Goal: Transaction & Acquisition: Purchase product/service

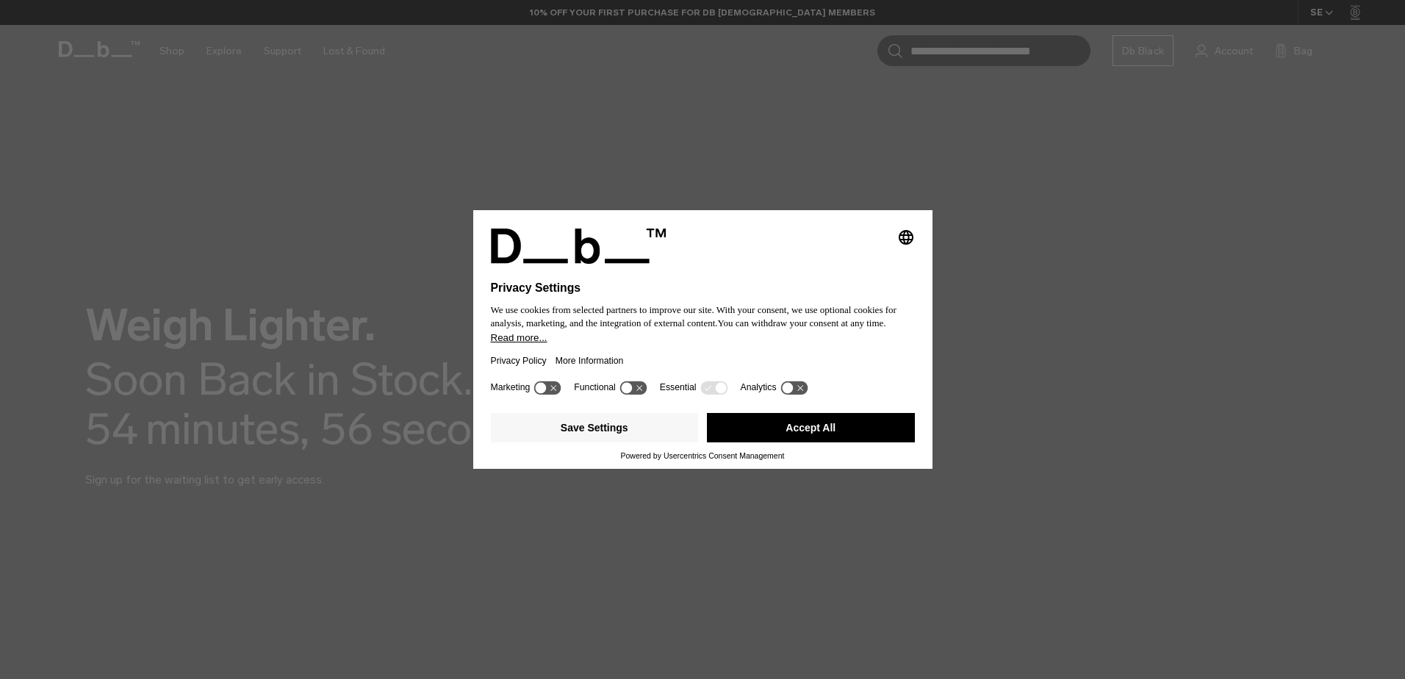
click at [839, 416] on button "Accept All" at bounding box center [811, 427] width 208 height 29
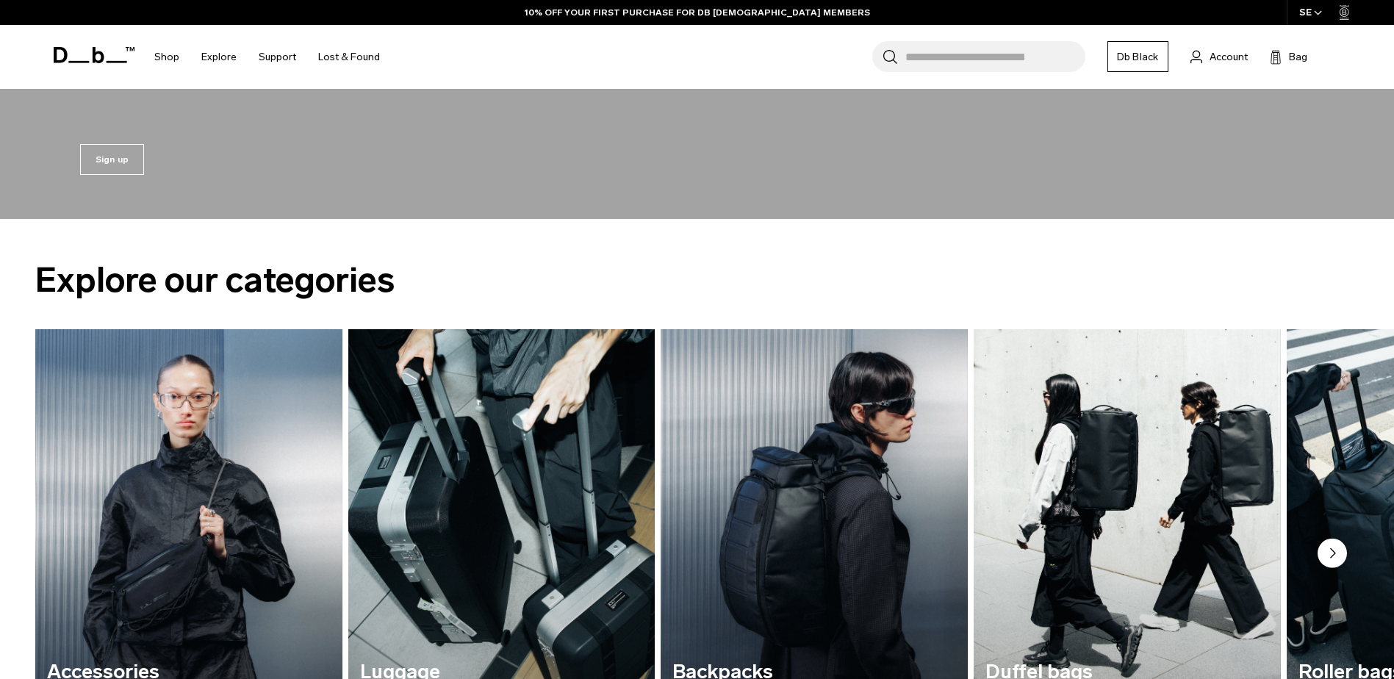
scroll to position [809, 0]
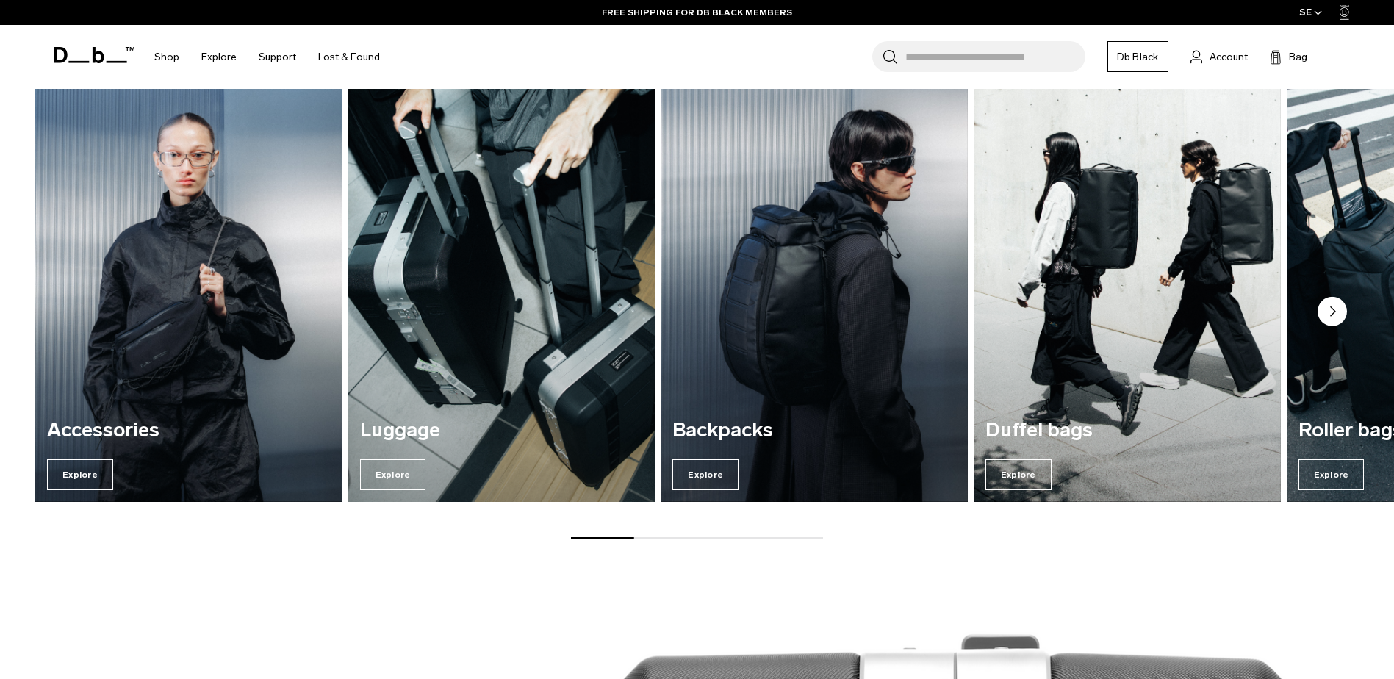
click at [486, 395] on img "2 / 7" at bounding box center [501, 295] width 316 height 427
click at [371, 477] on span "Explore" at bounding box center [393, 474] width 66 height 31
click at [387, 465] on span "Explore" at bounding box center [393, 474] width 66 height 31
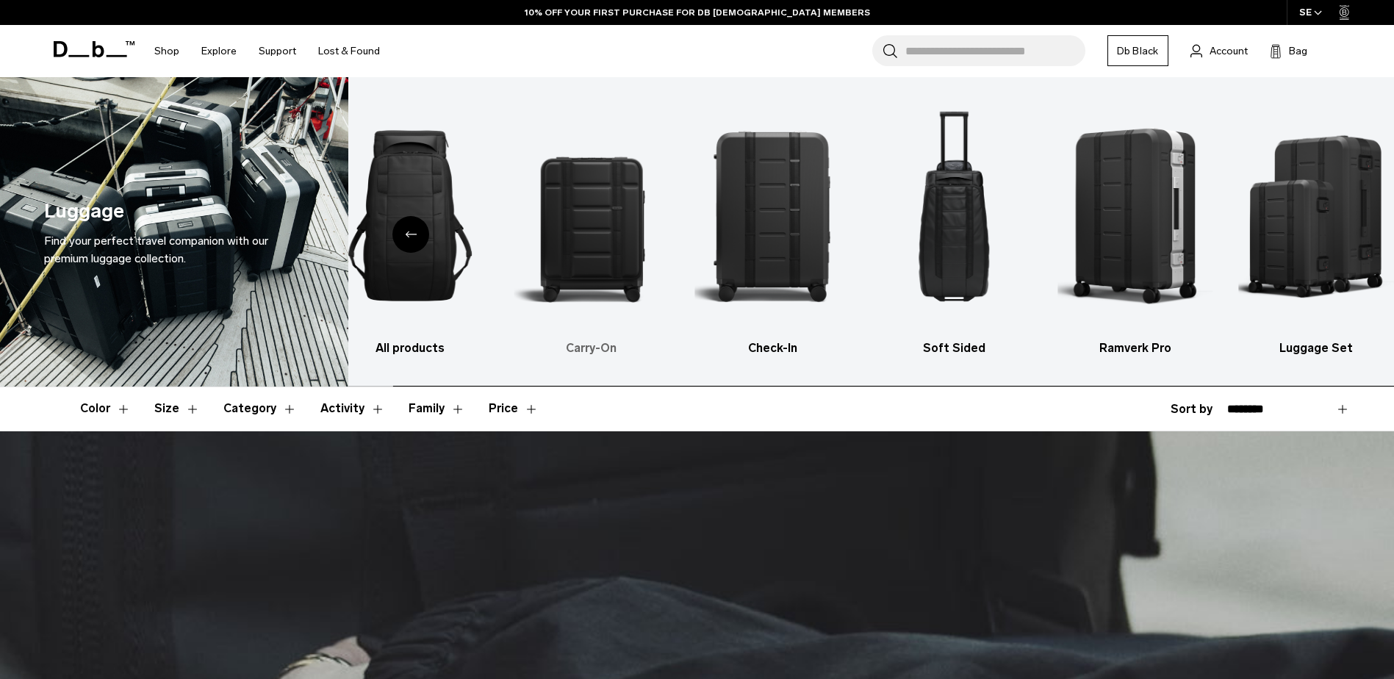
click at [608, 268] on img "2 / 6" at bounding box center [592, 215] width 156 height 233
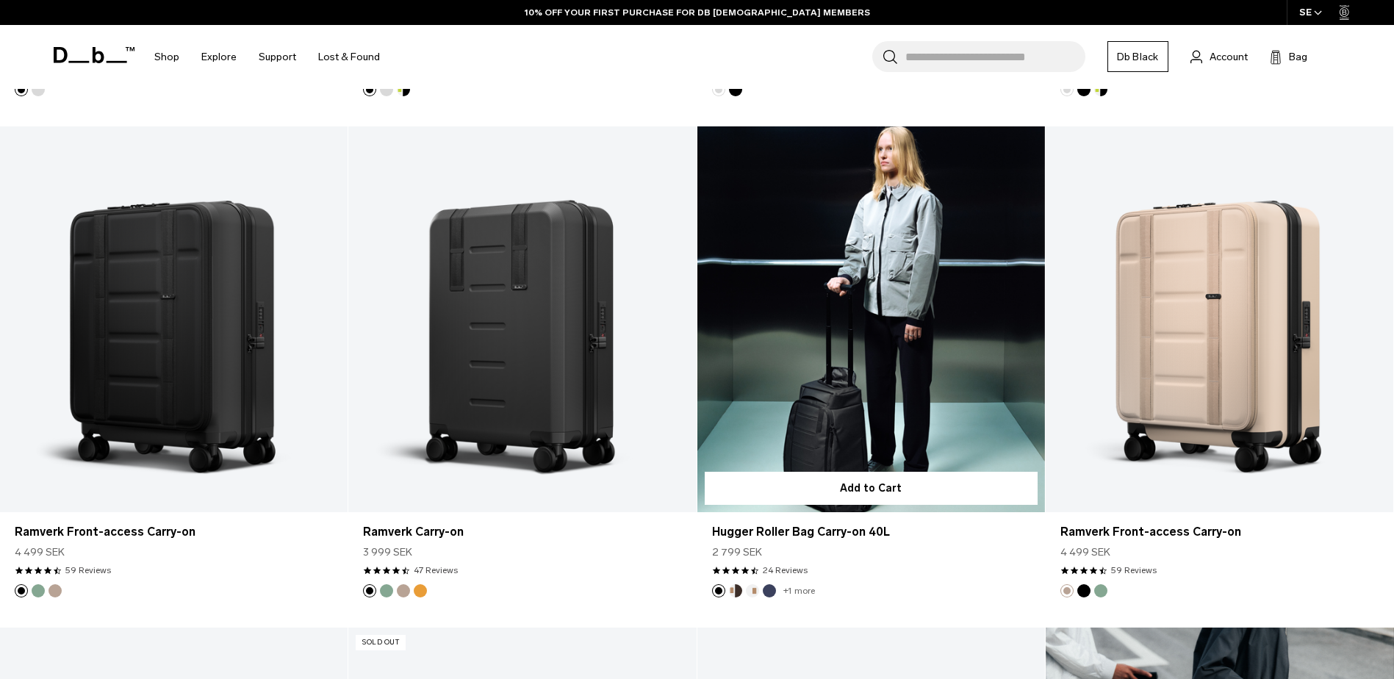
scroll to position [809, 0]
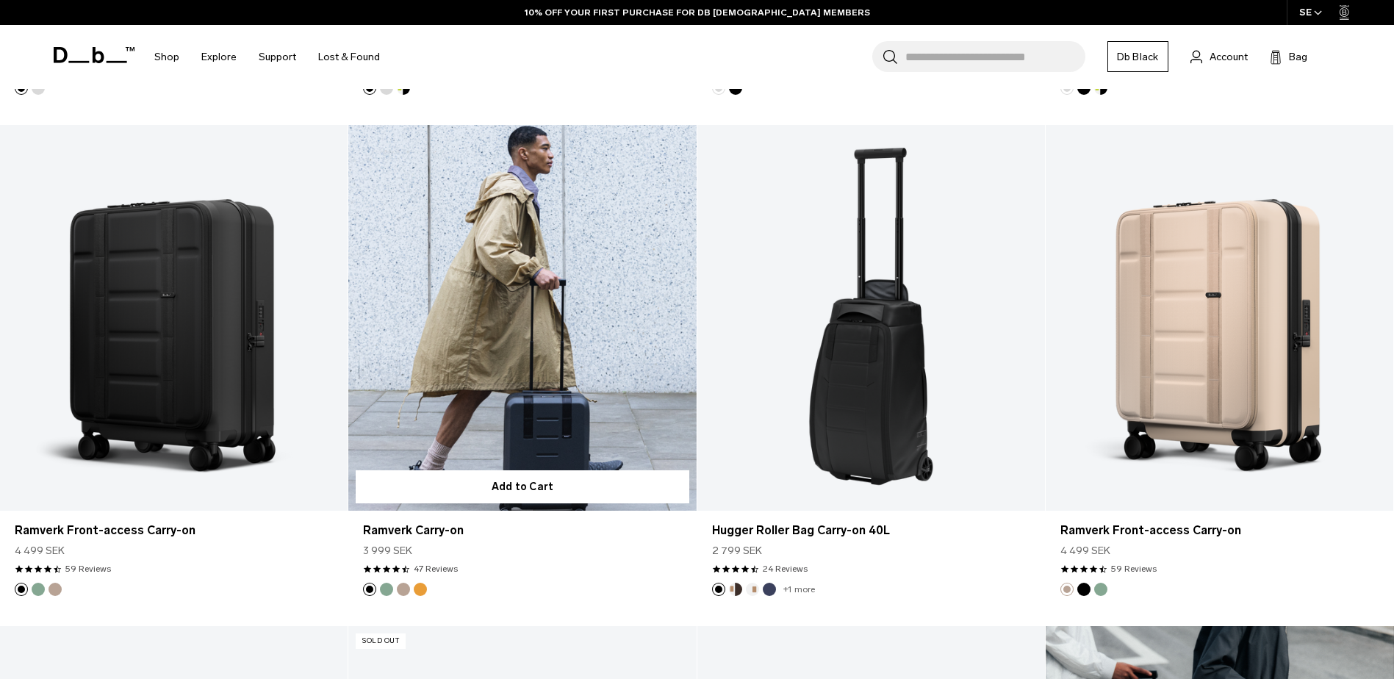
click at [563, 315] on link "Ramverk Carry-on" at bounding box center [522, 318] width 348 height 387
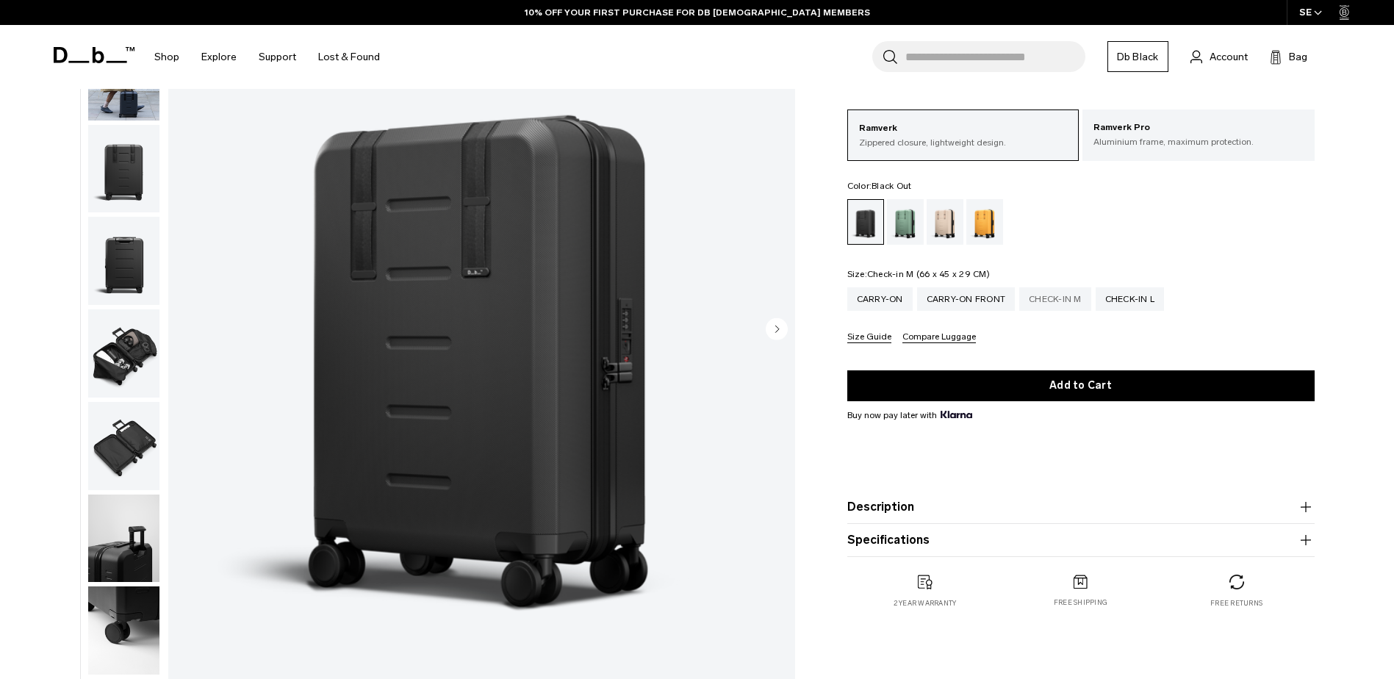
scroll to position [147, 0]
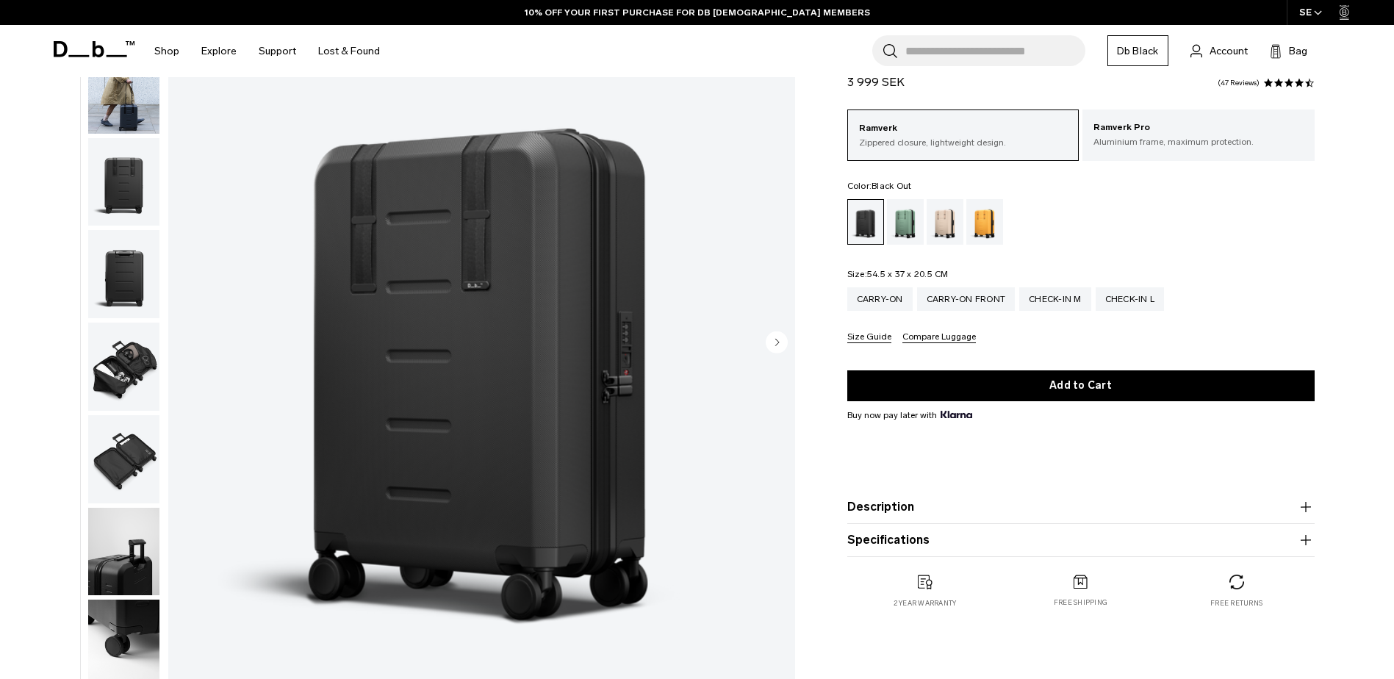
click at [103, 224] on img "button" at bounding box center [123, 182] width 71 height 88
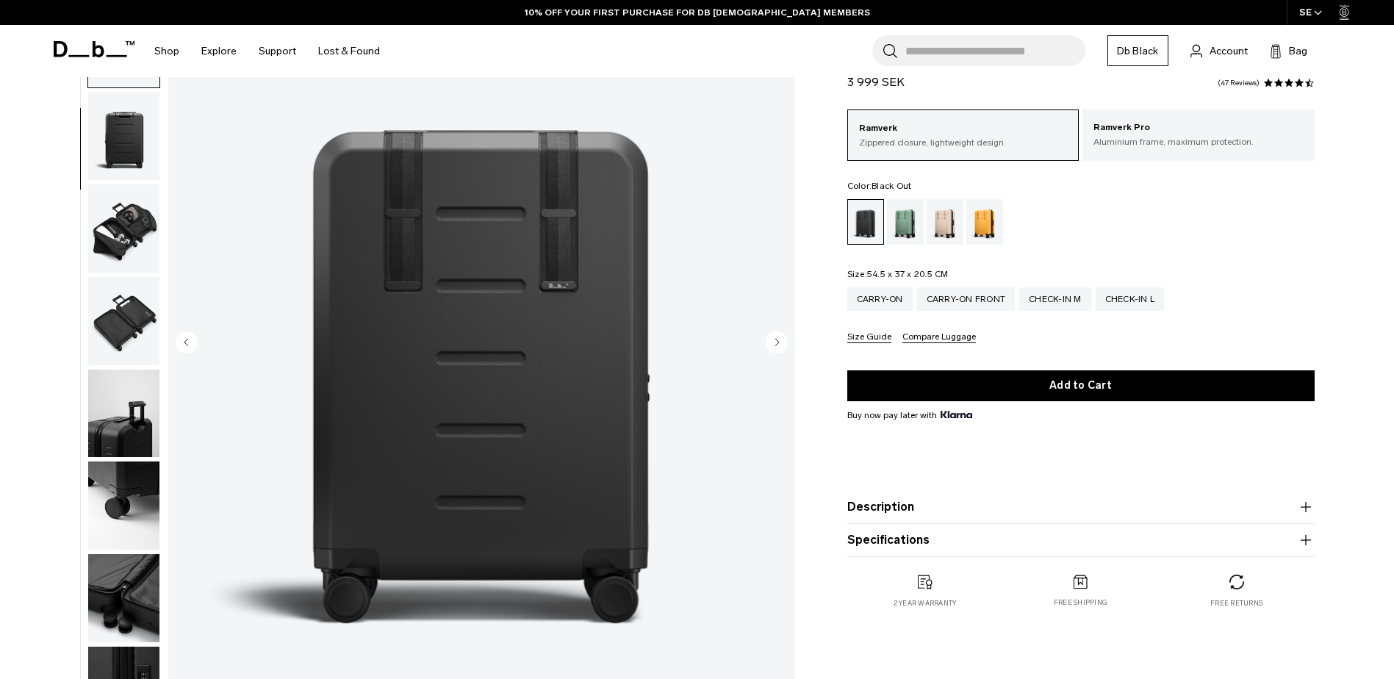
scroll to position [139, 0]
click at [114, 221] on img "button" at bounding box center [123, 228] width 71 height 88
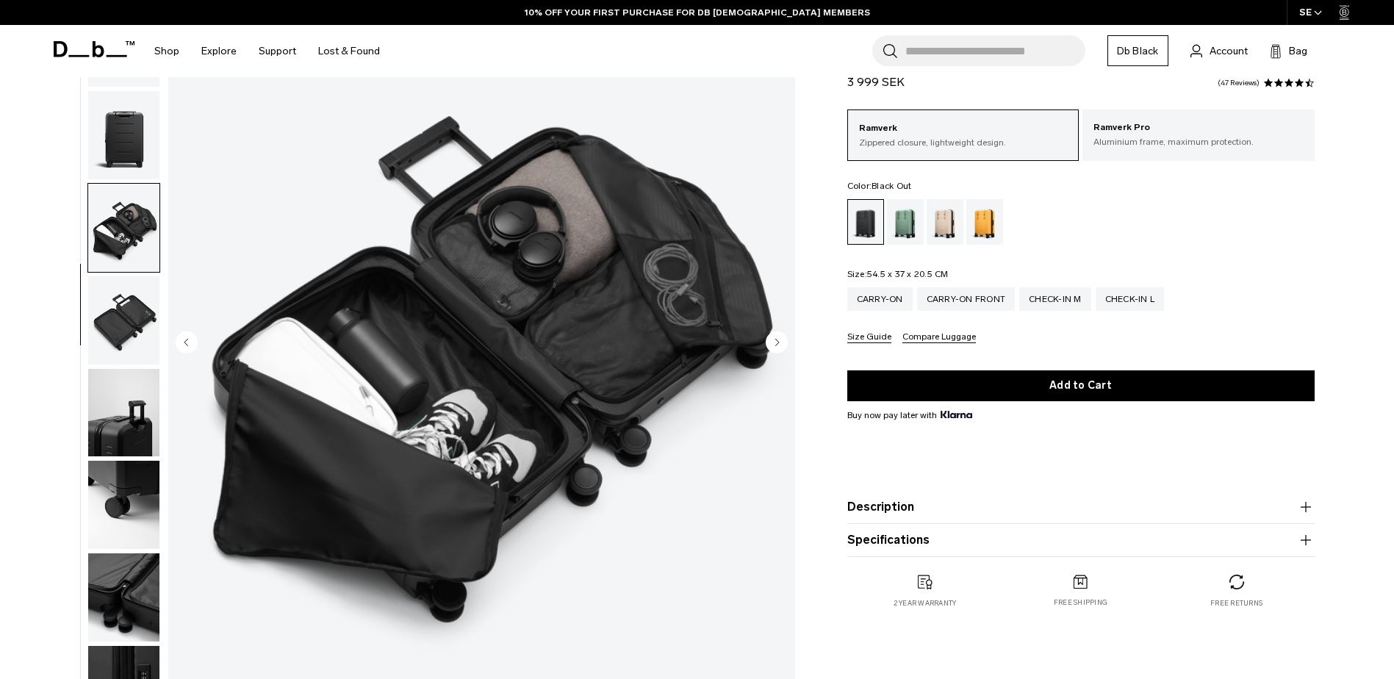
click at [112, 257] on img "button" at bounding box center [123, 228] width 71 height 88
click at [115, 334] on img "button" at bounding box center [123, 320] width 71 height 88
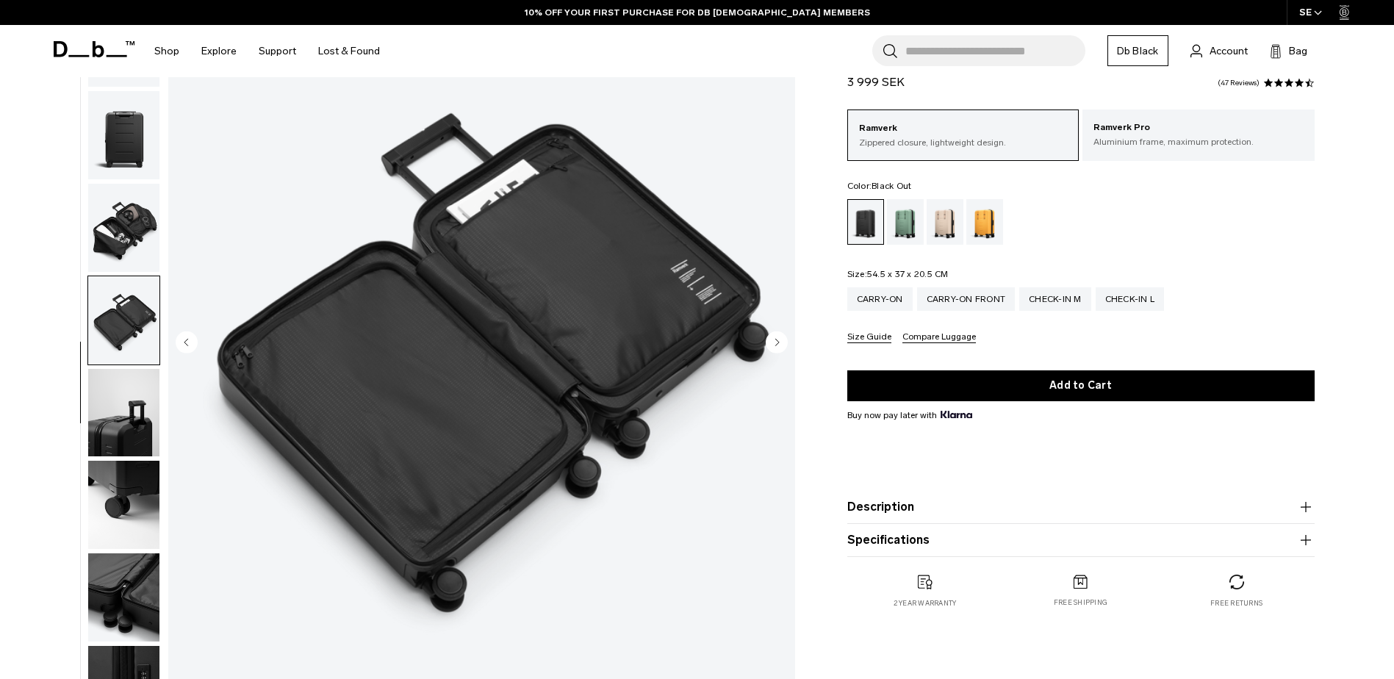
click at [121, 425] on img "button" at bounding box center [123, 413] width 71 height 88
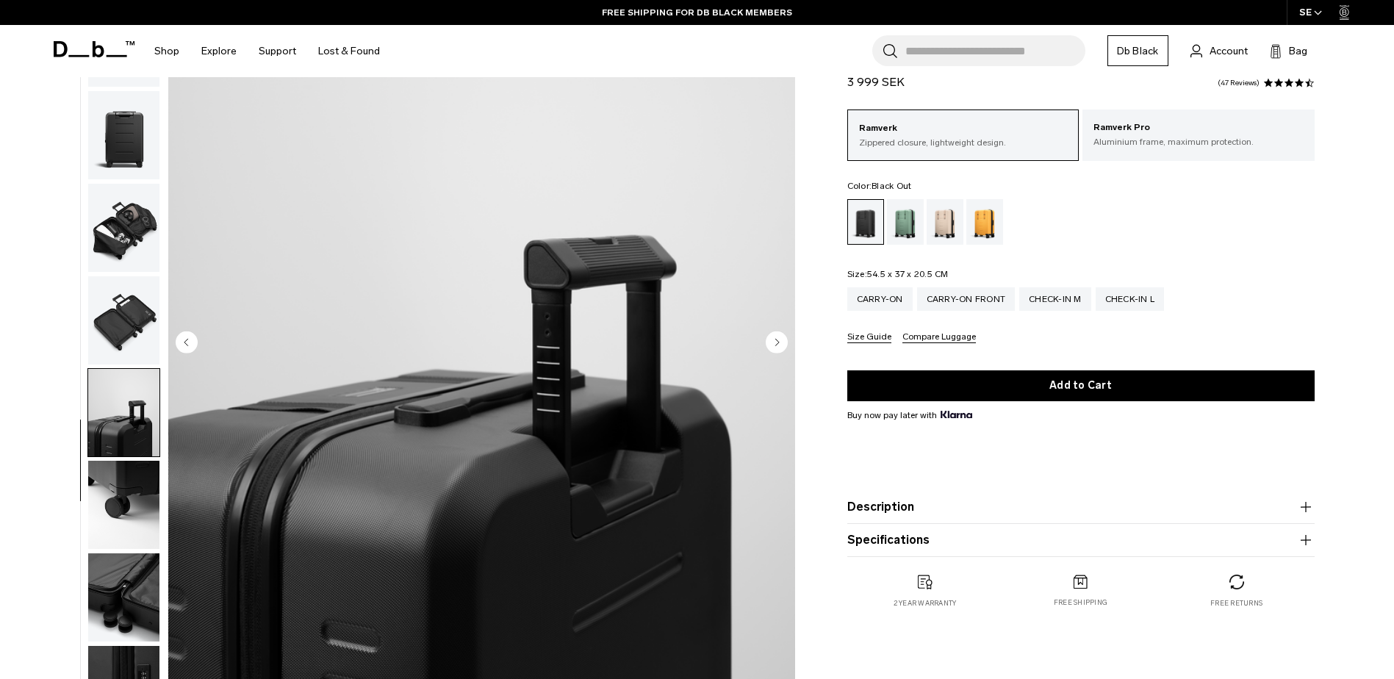
click at [126, 496] on img "button" at bounding box center [123, 505] width 71 height 88
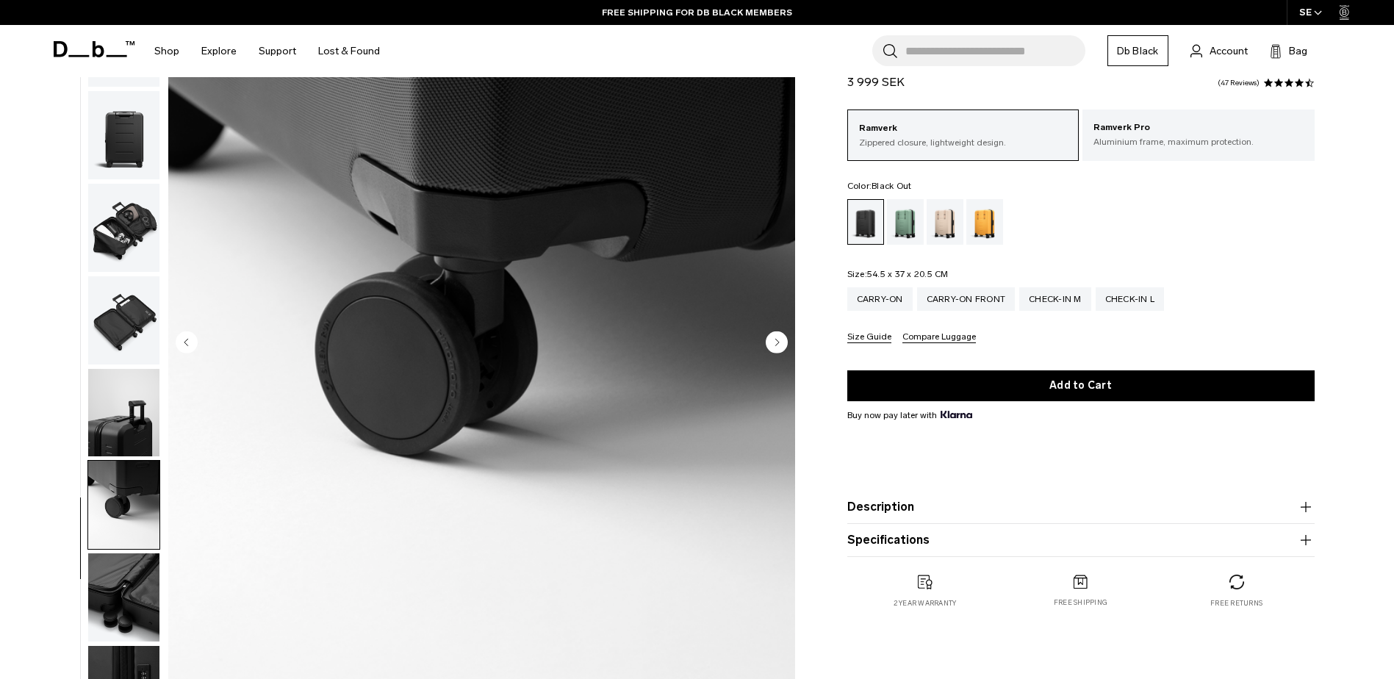
click at [123, 570] on img "button" at bounding box center [123, 597] width 71 height 88
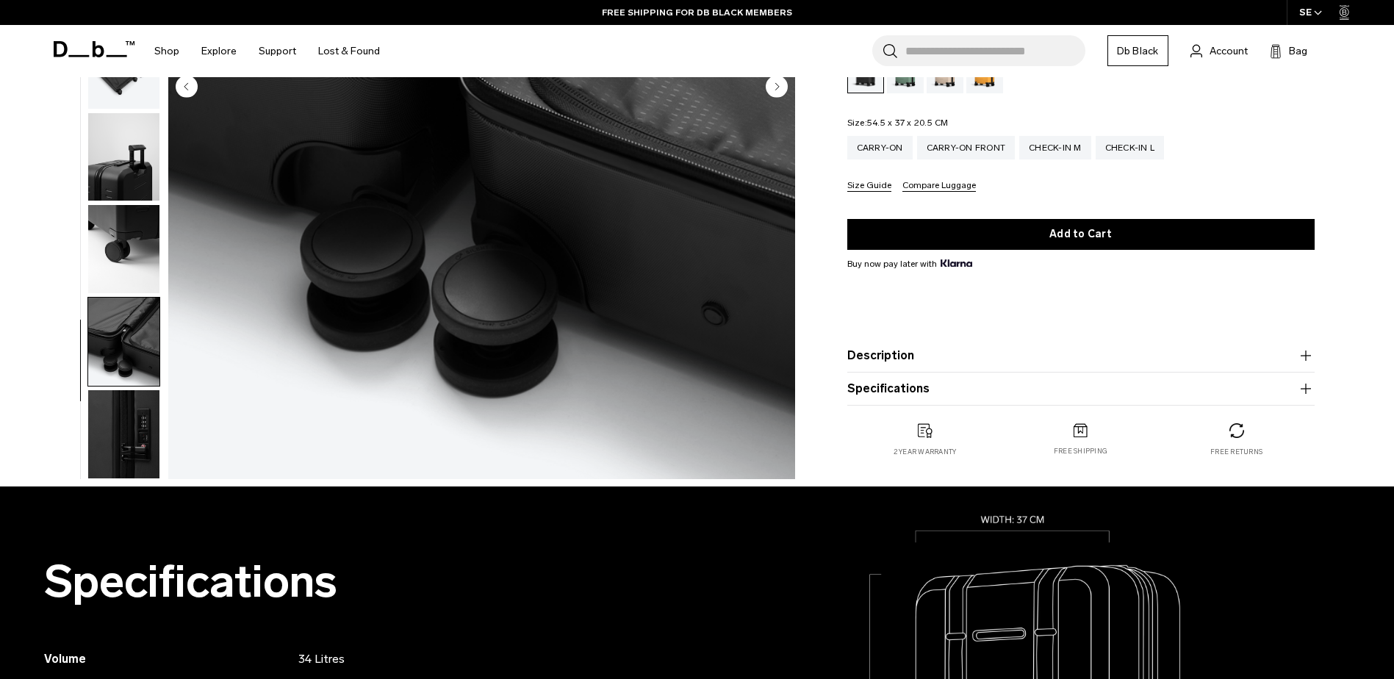
scroll to position [441, 0]
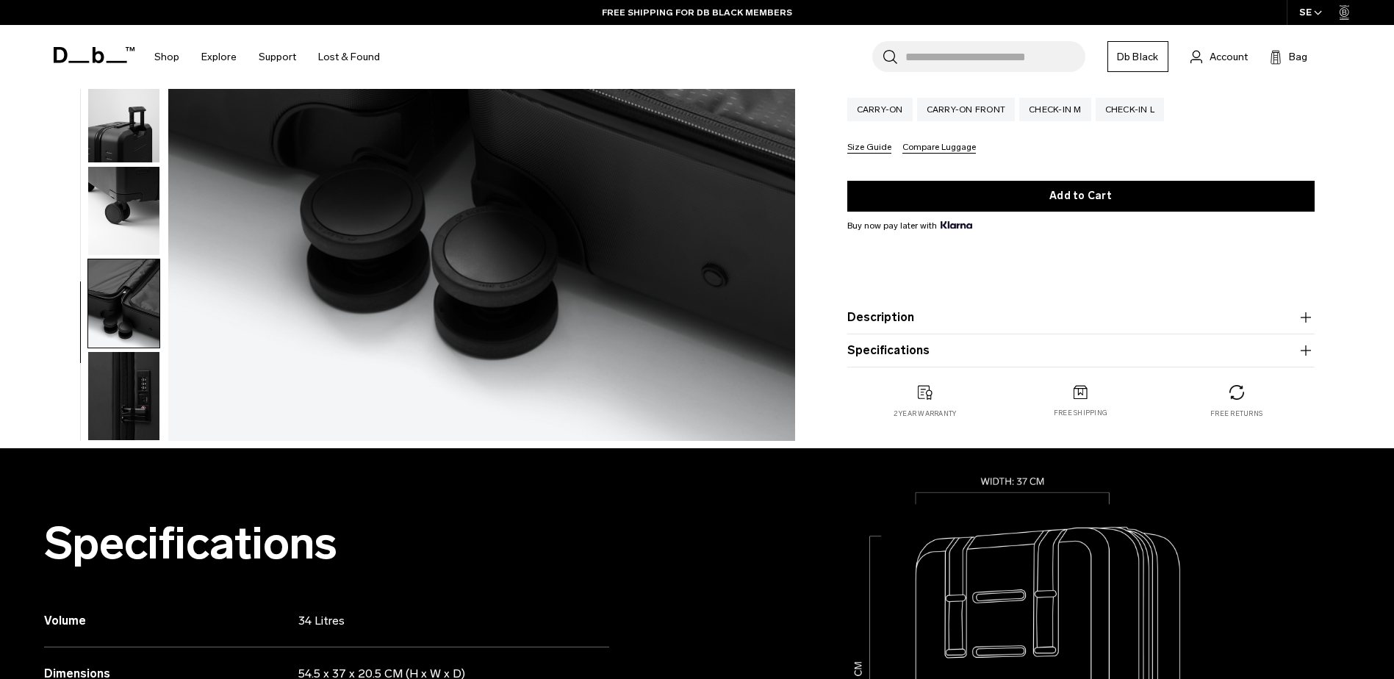
click at [110, 395] on img "button" at bounding box center [123, 396] width 71 height 88
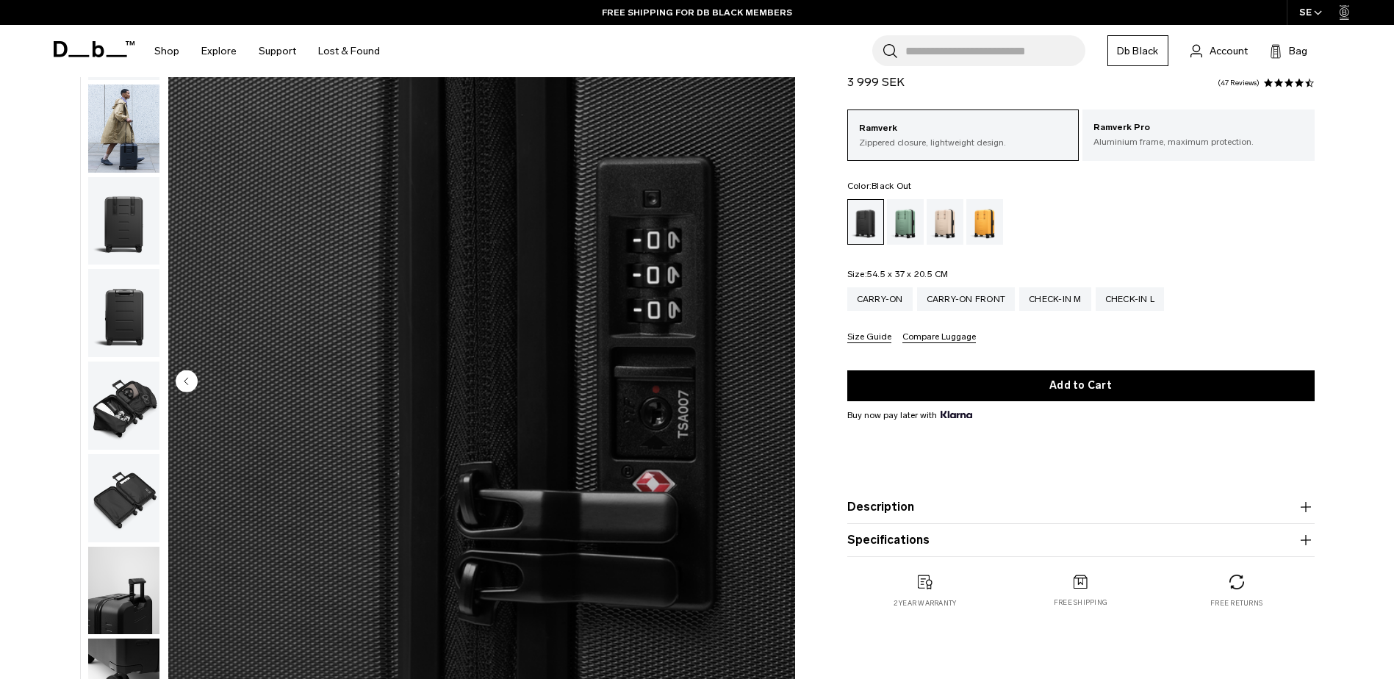
scroll to position [74, 0]
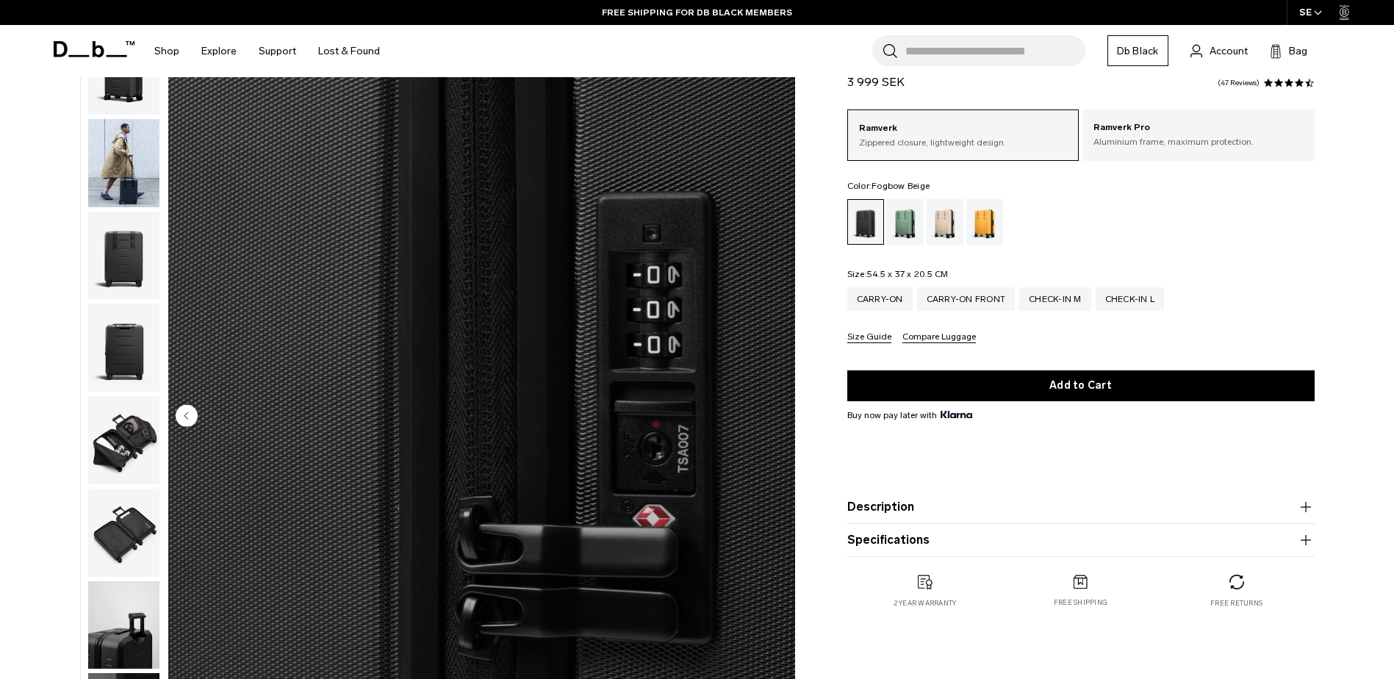
click at [942, 231] on div "Fogbow Beige" at bounding box center [945, 222] width 37 height 46
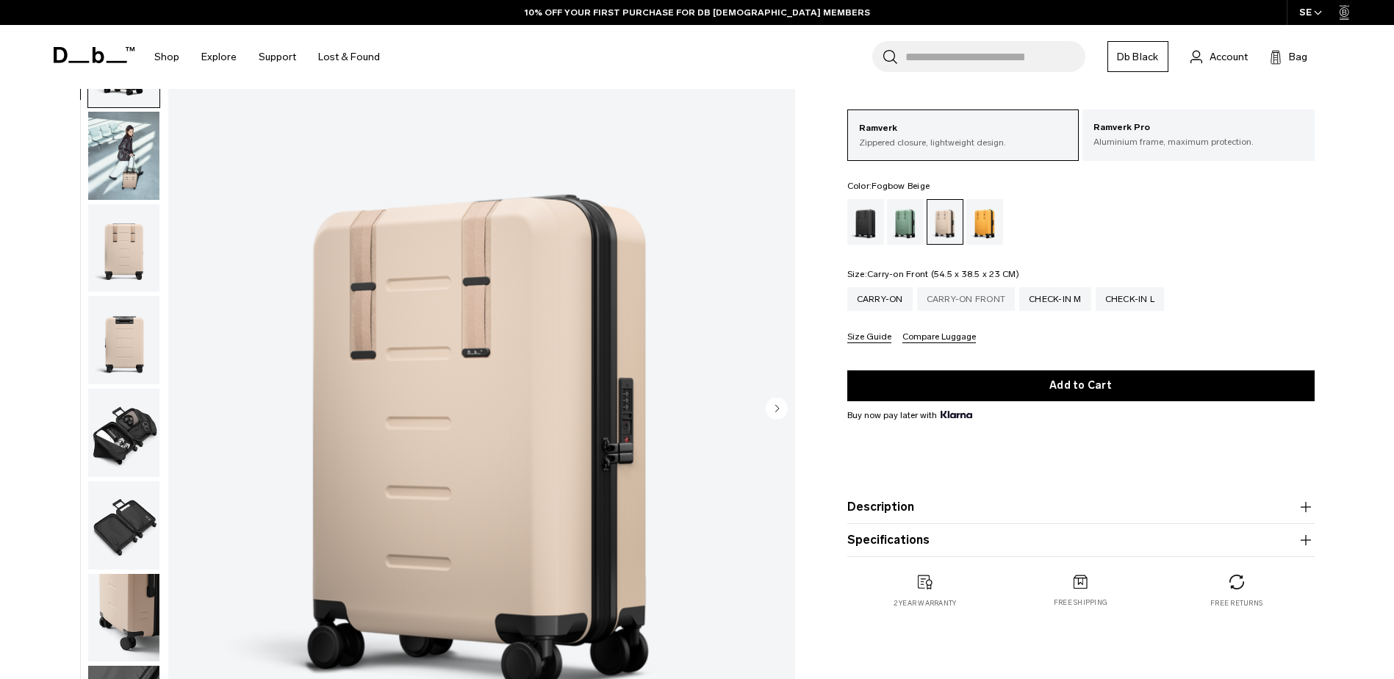
scroll to position [74, 0]
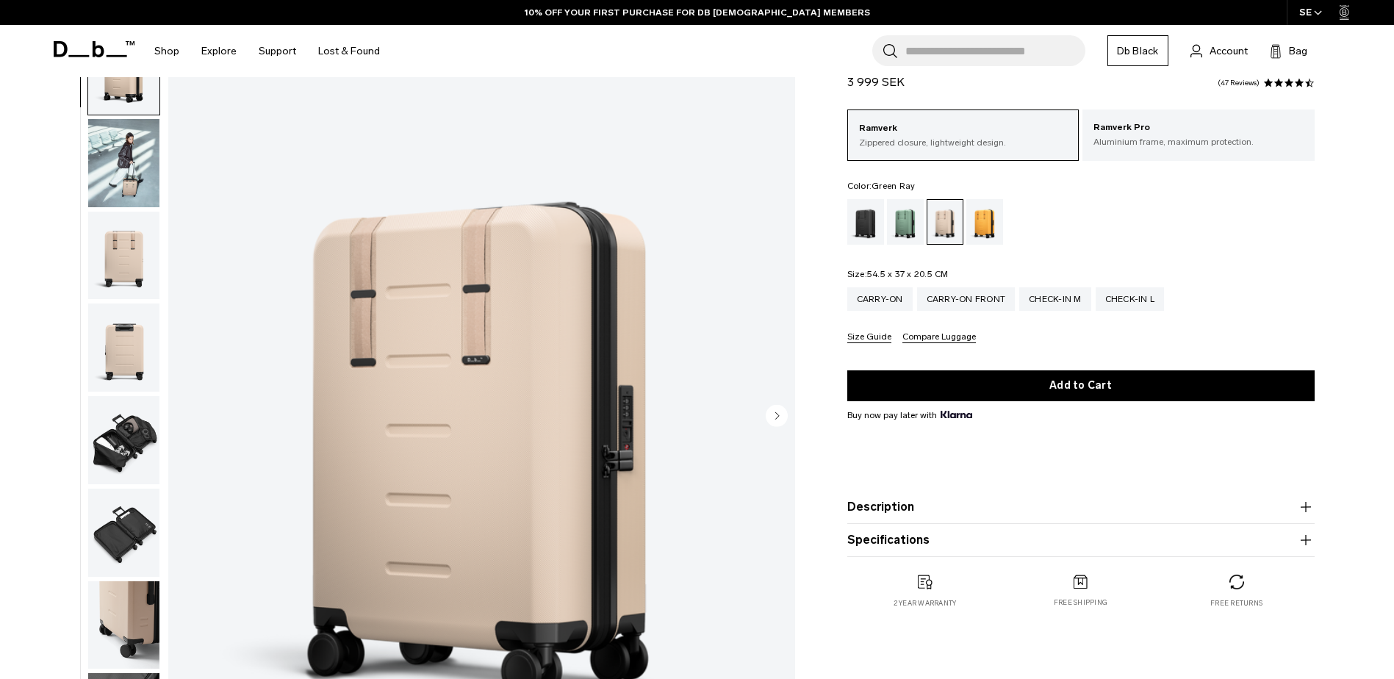
click at [907, 232] on div "Green Ray" at bounding box center [905, 222] width 37 height 46
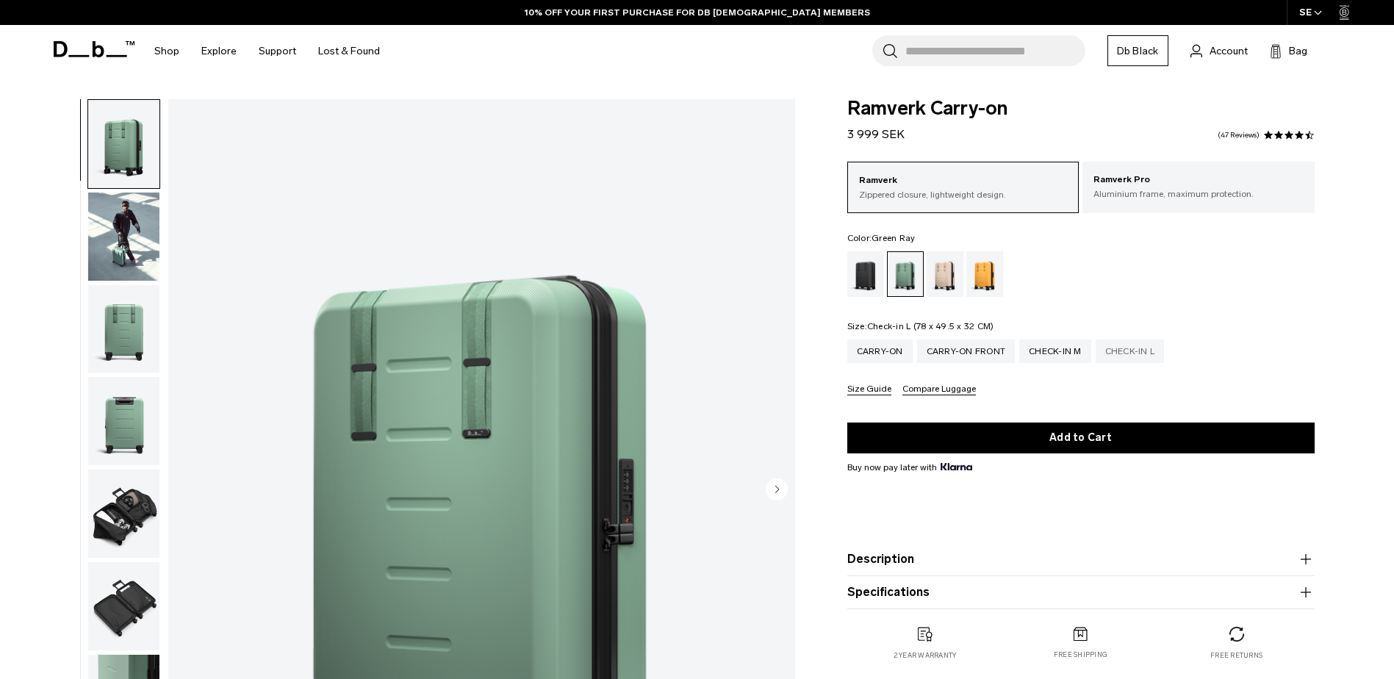
click at [1126, 346] on div "Check-in L" at bounding box center [1130, 352] width 69 height 24
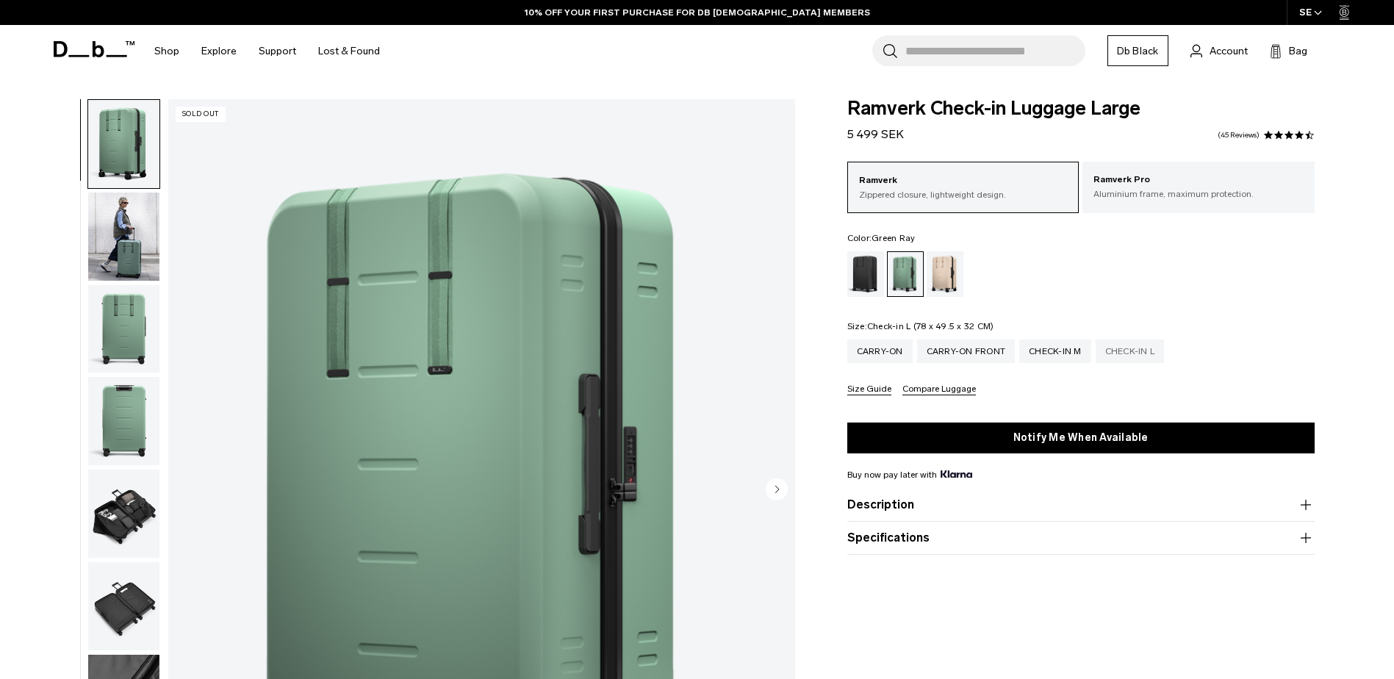
scroll to position [30, 0]
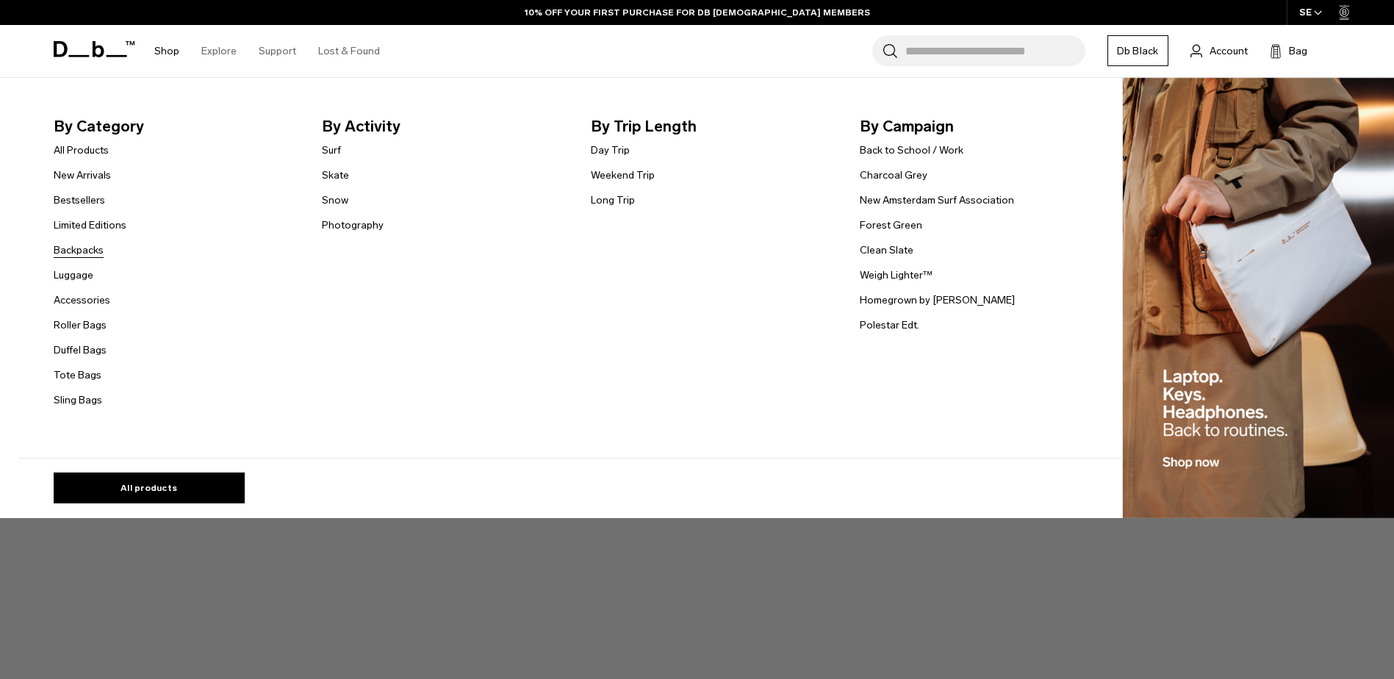
click at [92, 256] on link "Backpacks" at bounding box center [79, 250] width 50 height 15
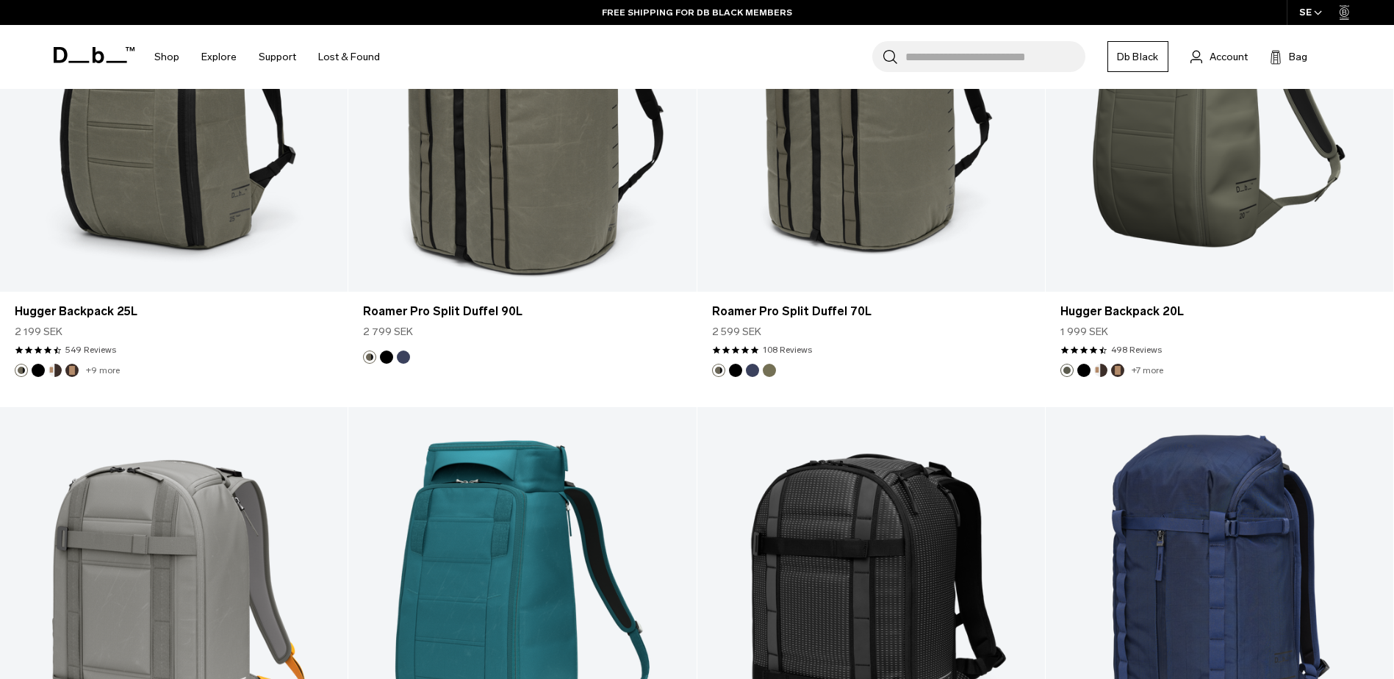
scroll to position [4484, 0]
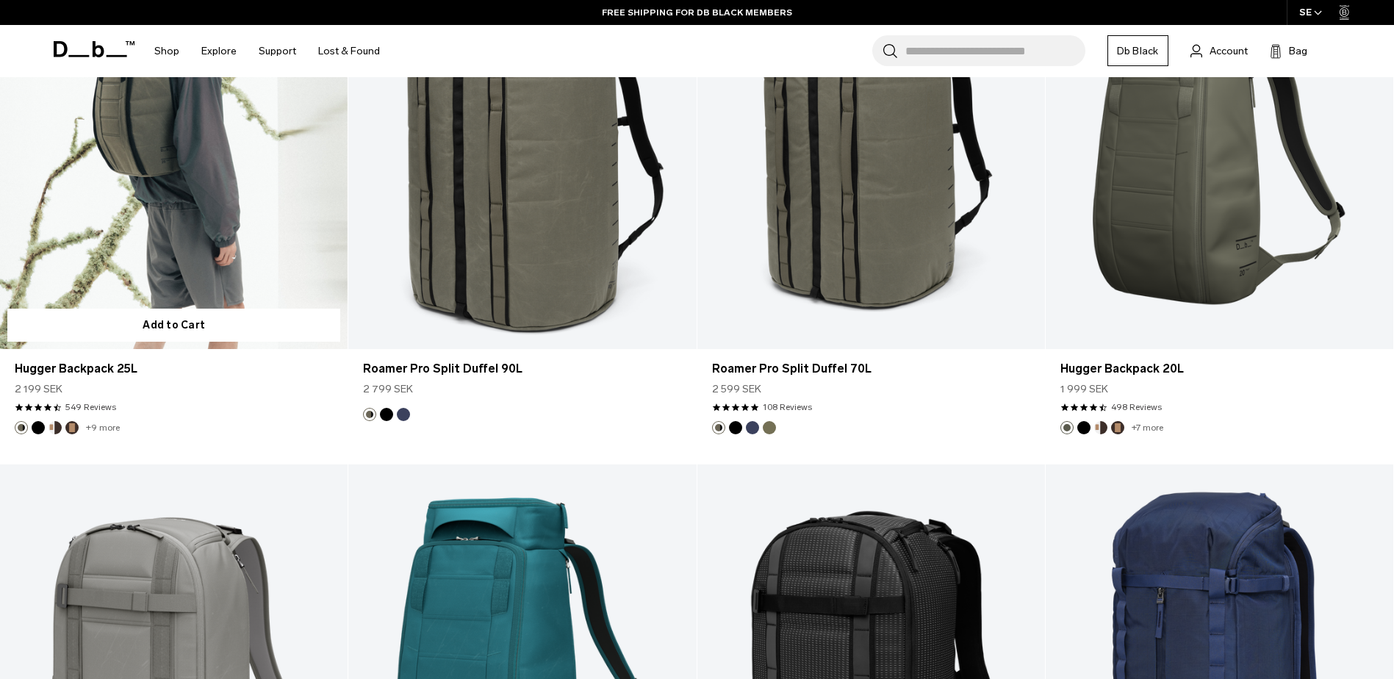
click at [56, 423] on button "Cappuccino" at bounding box center [55, 427] width 13 height 13
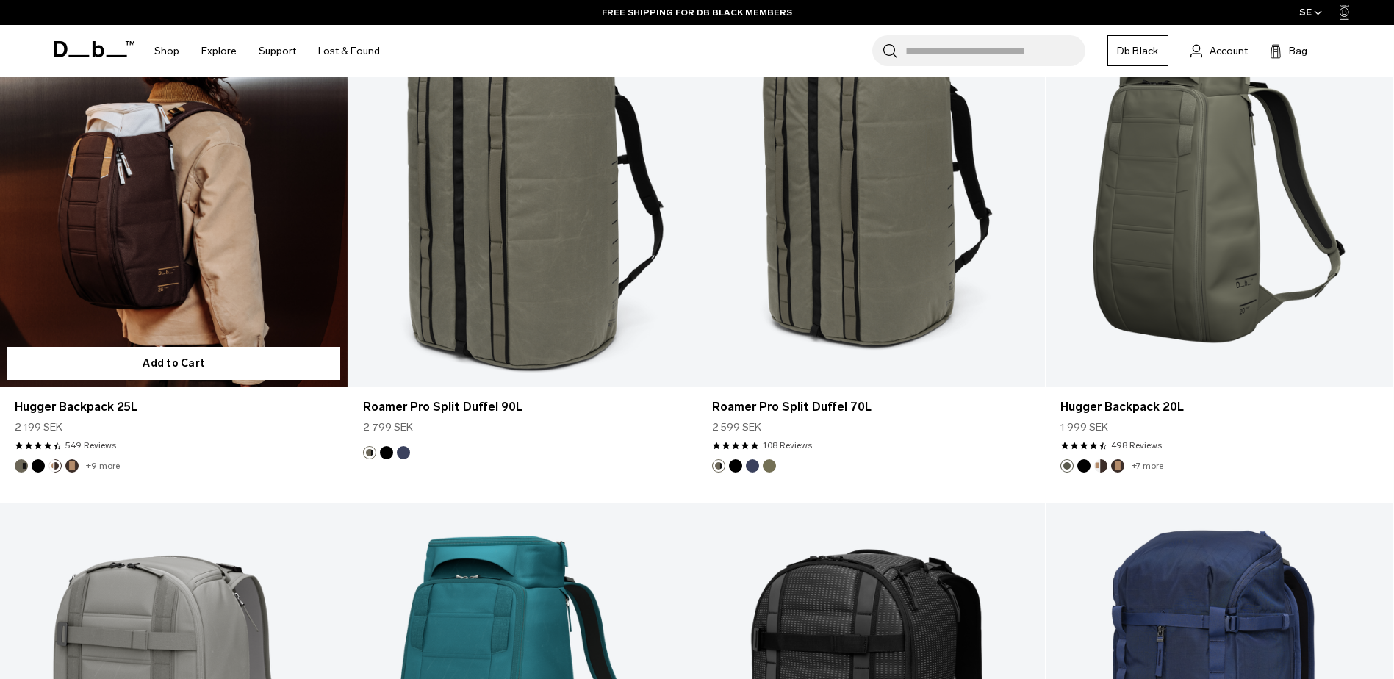
scroll to position [4337, 0]
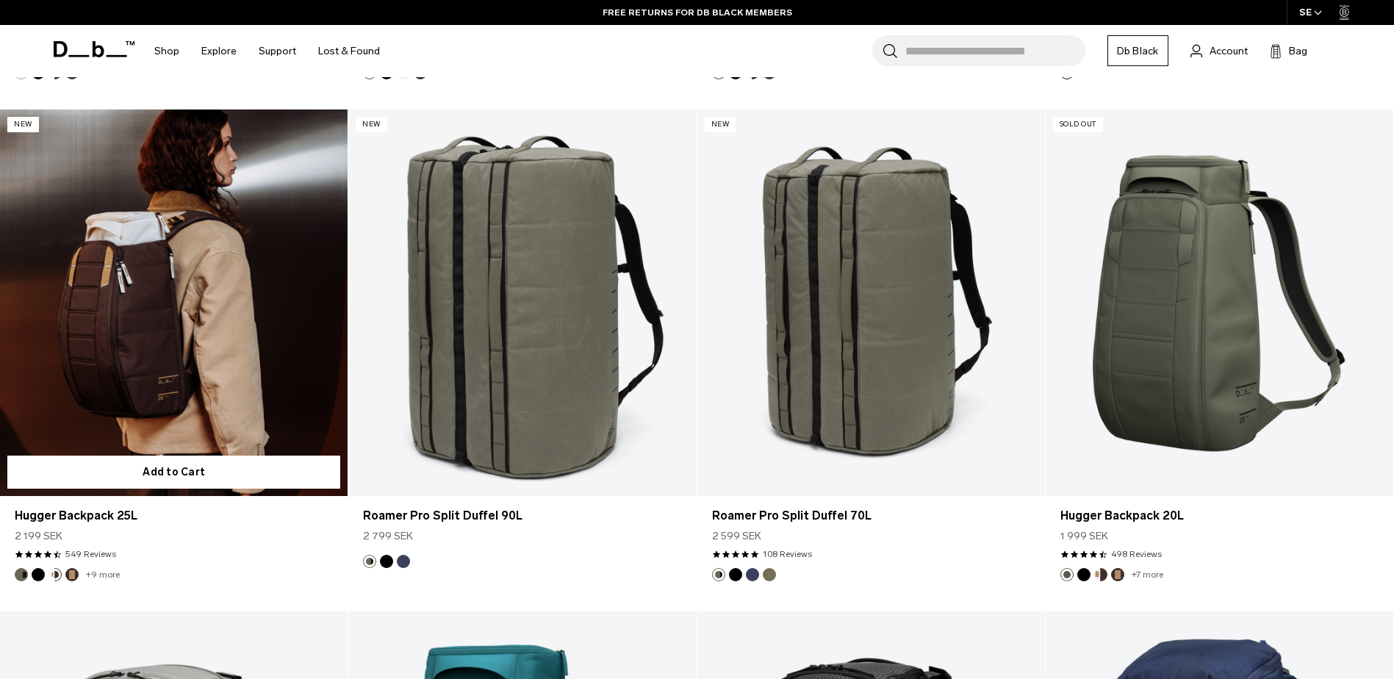
click at [87, 574] on link "+9 more" at bounding box center [103, 575] width 34 height 10
click at [149, 451] on form "Add to Cart" at bounding box center [174, 472] width 348 height 48
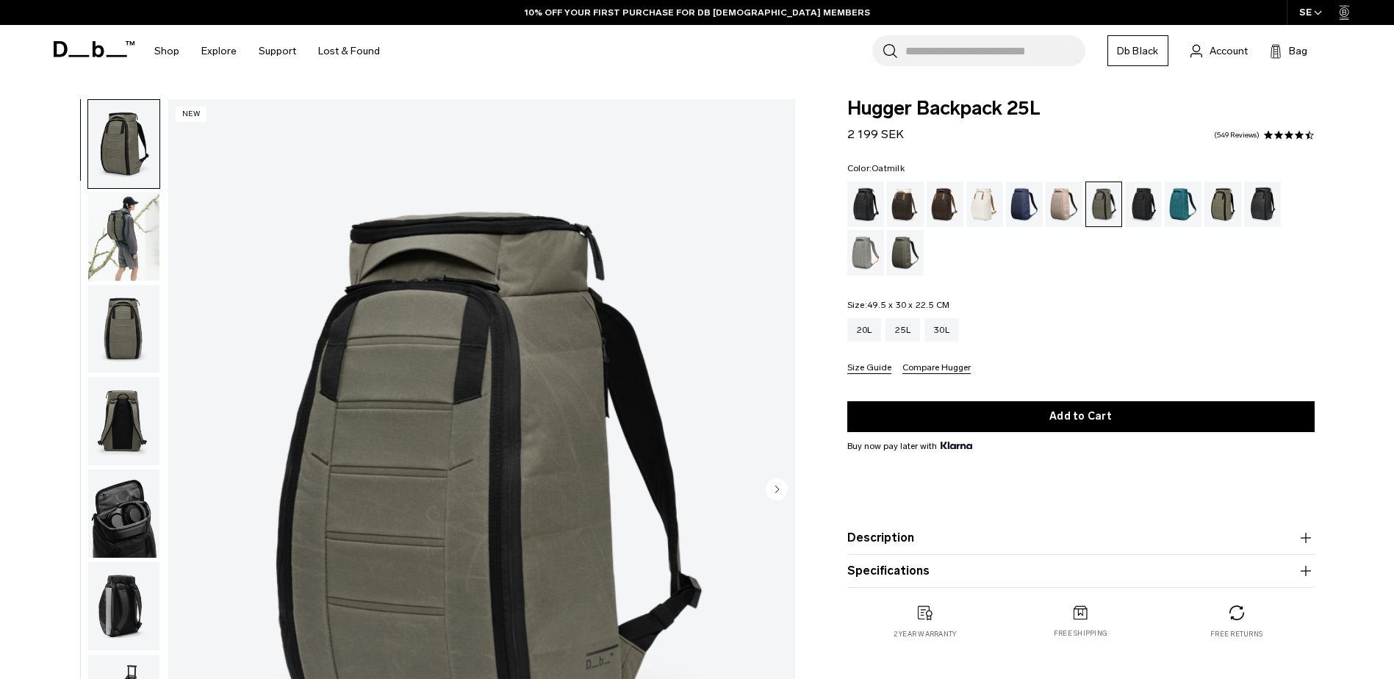
click at [991, 219] on div "Oatmilk" at bounding box center [985, 205] width 37 height 46
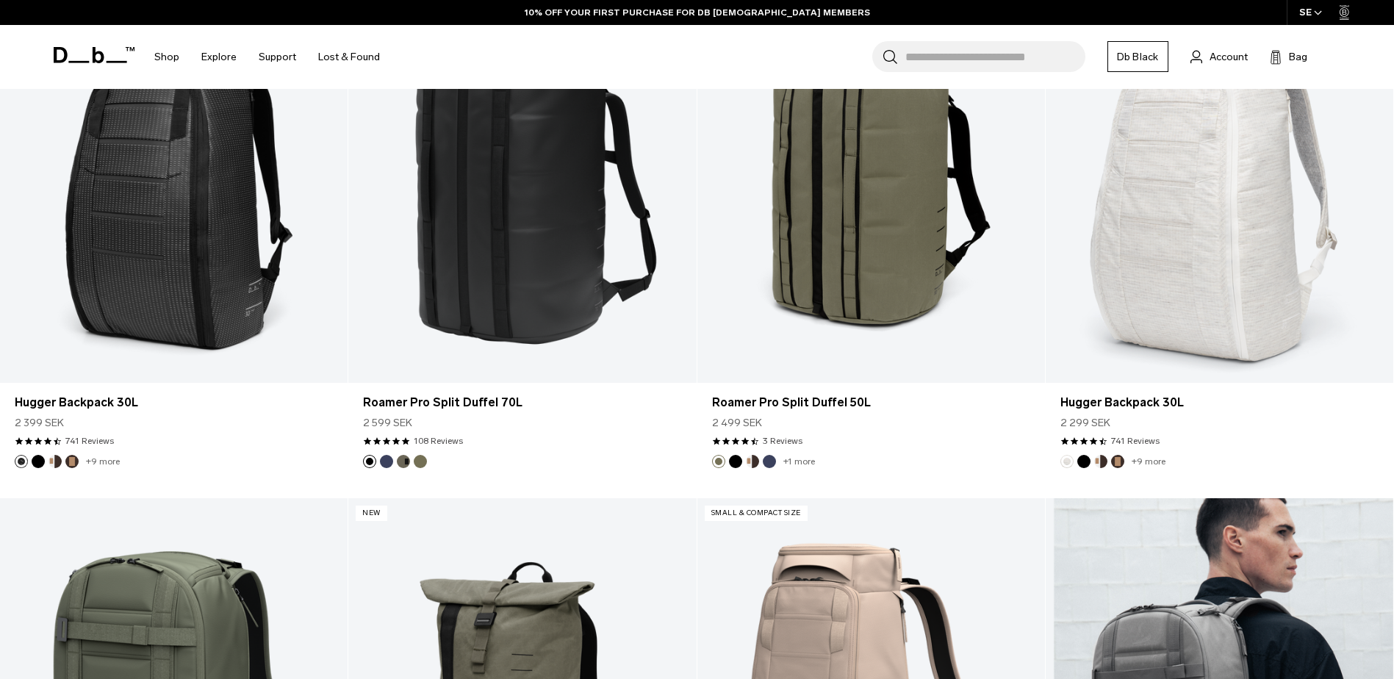
scroll to position [3234, 0]
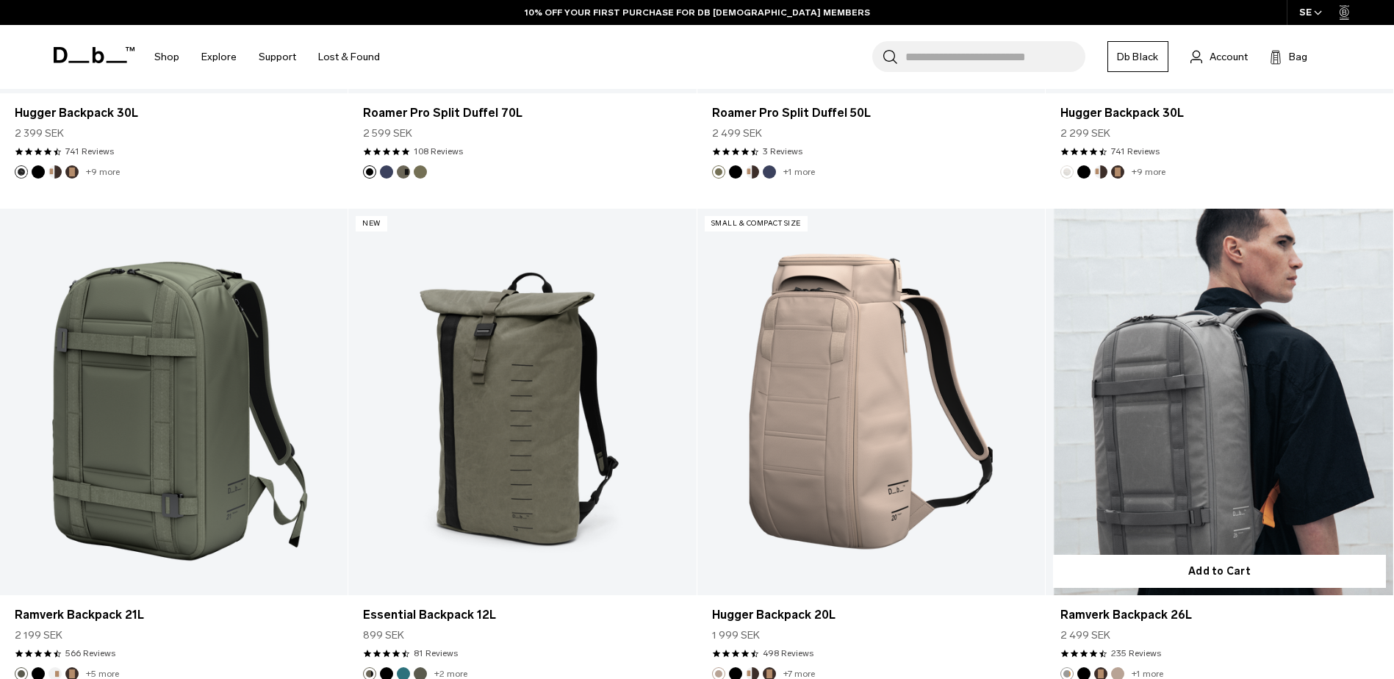
click at [1220, 494] on link "Ramverk Backpack 26L" at bounding box center [1220, 402] width 348 height 387
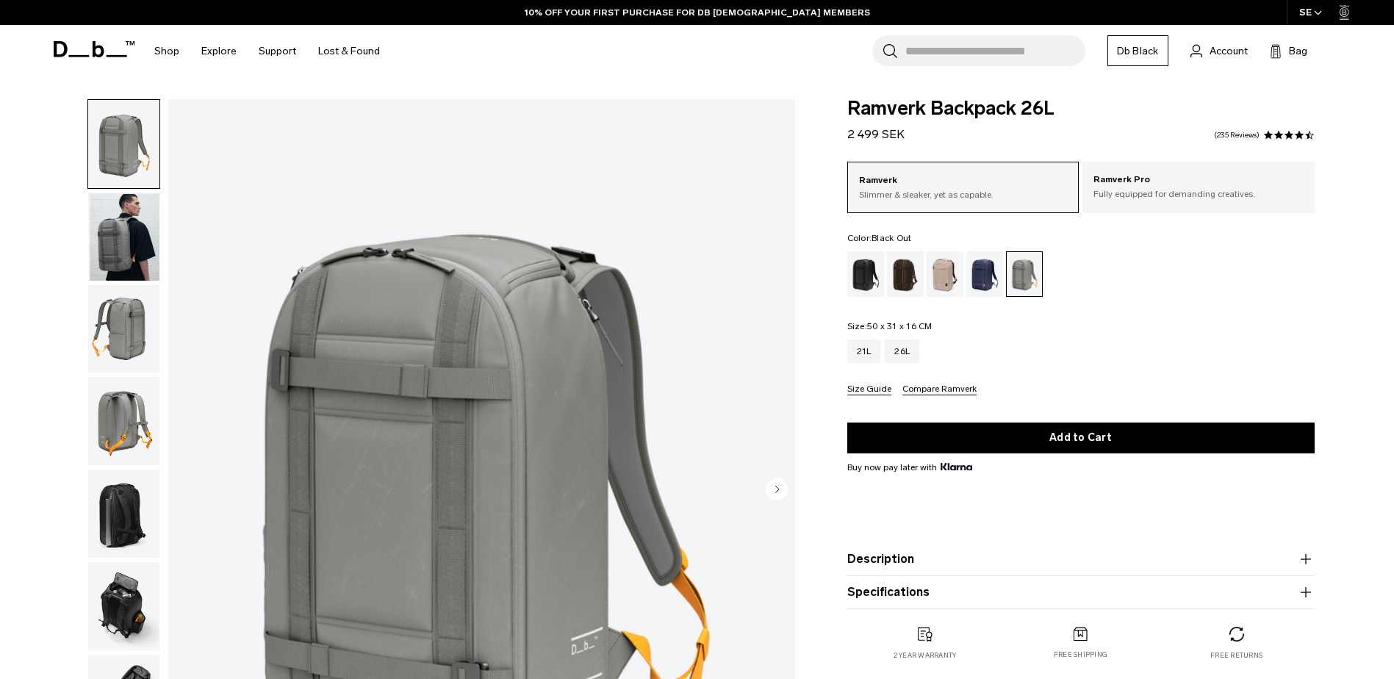
click at [870, 286] on div "Black Out" at bounding box center [865, 274] width 37 height 46
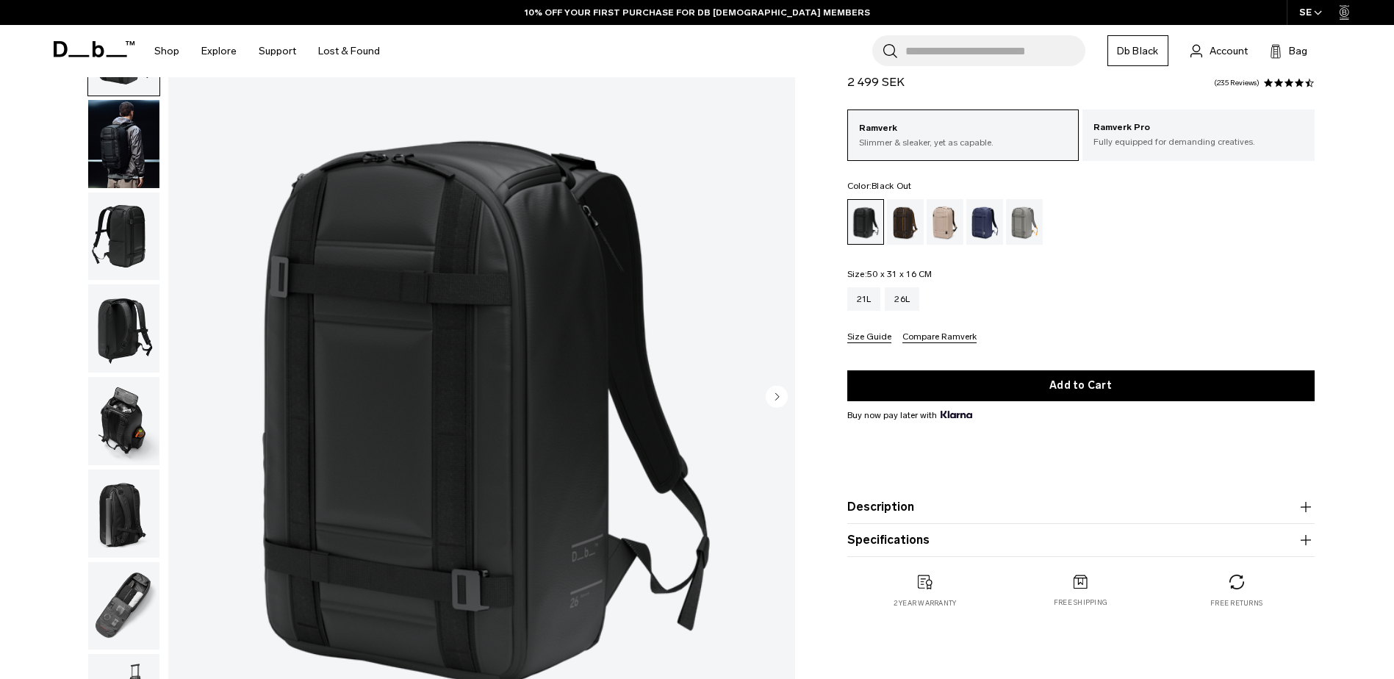
scroll to position [74, 0]
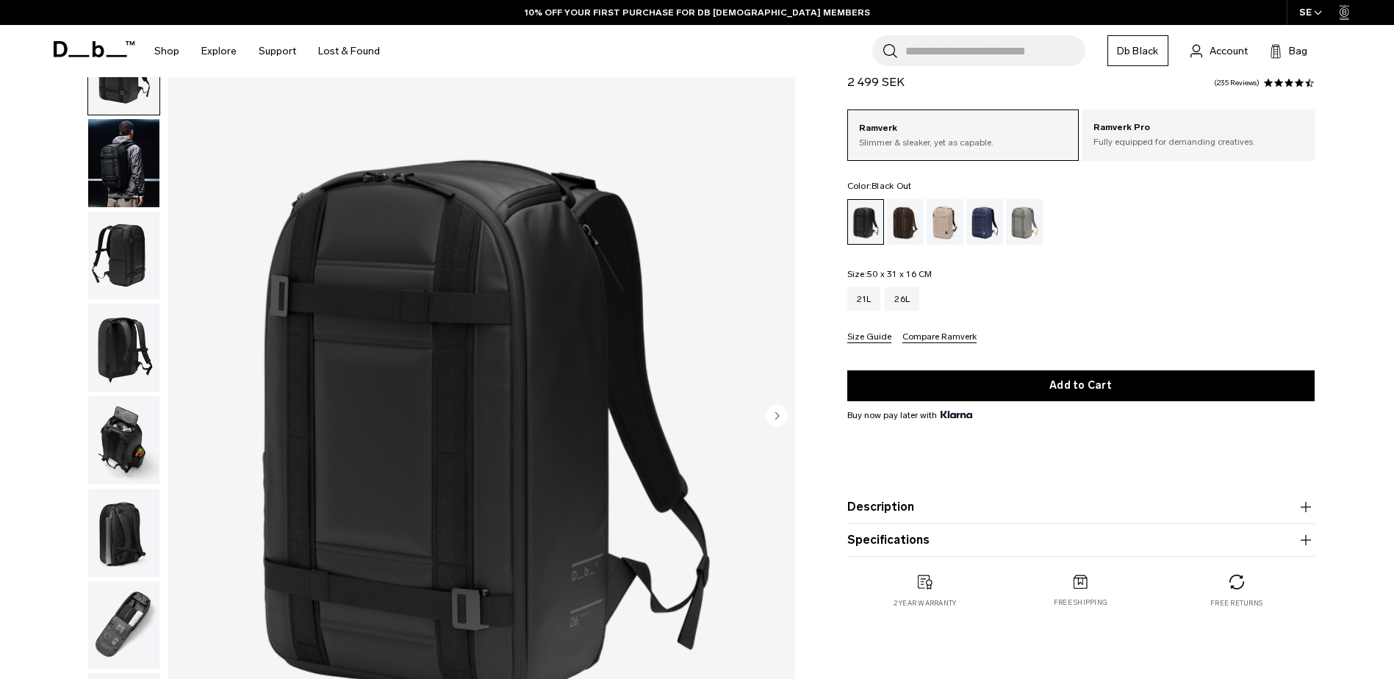
click at [135, 176] on img "button" at bounding box center [123, 163] width 71 height 88
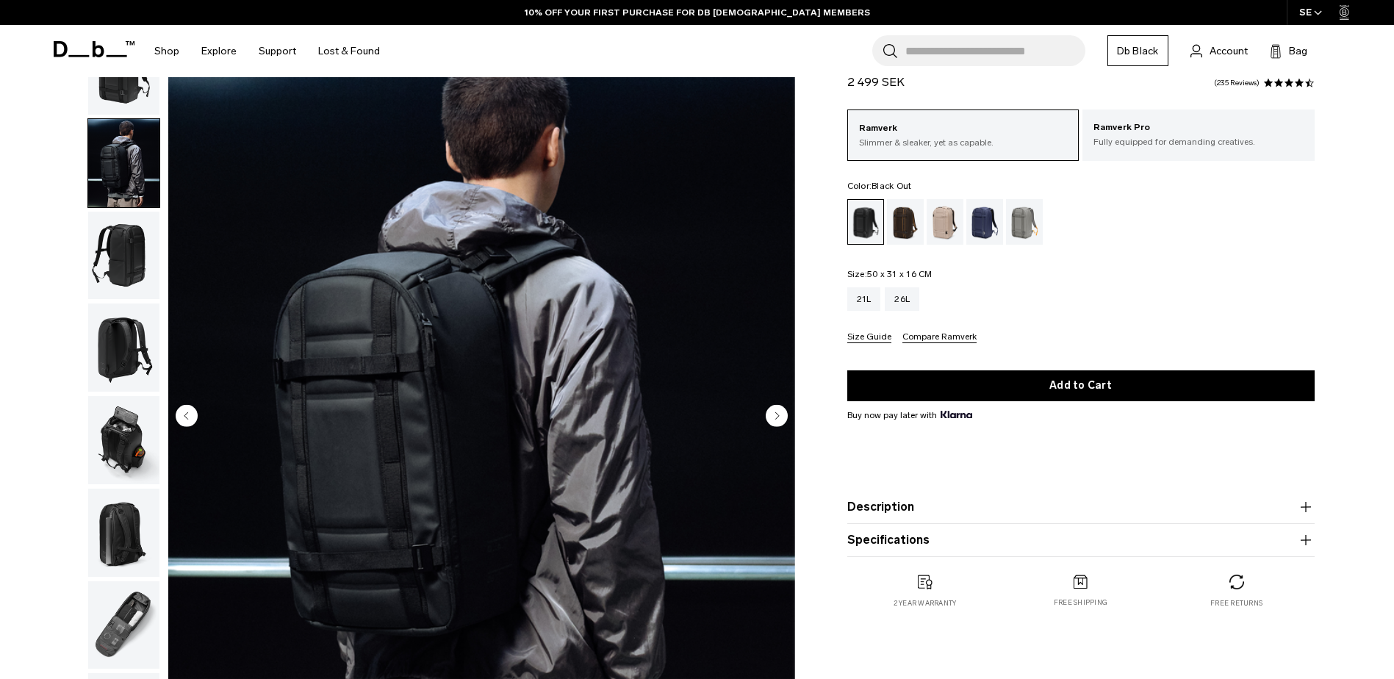
click at [116, 244] on img "button" at bounding box center [123, 256] width 71 height 88
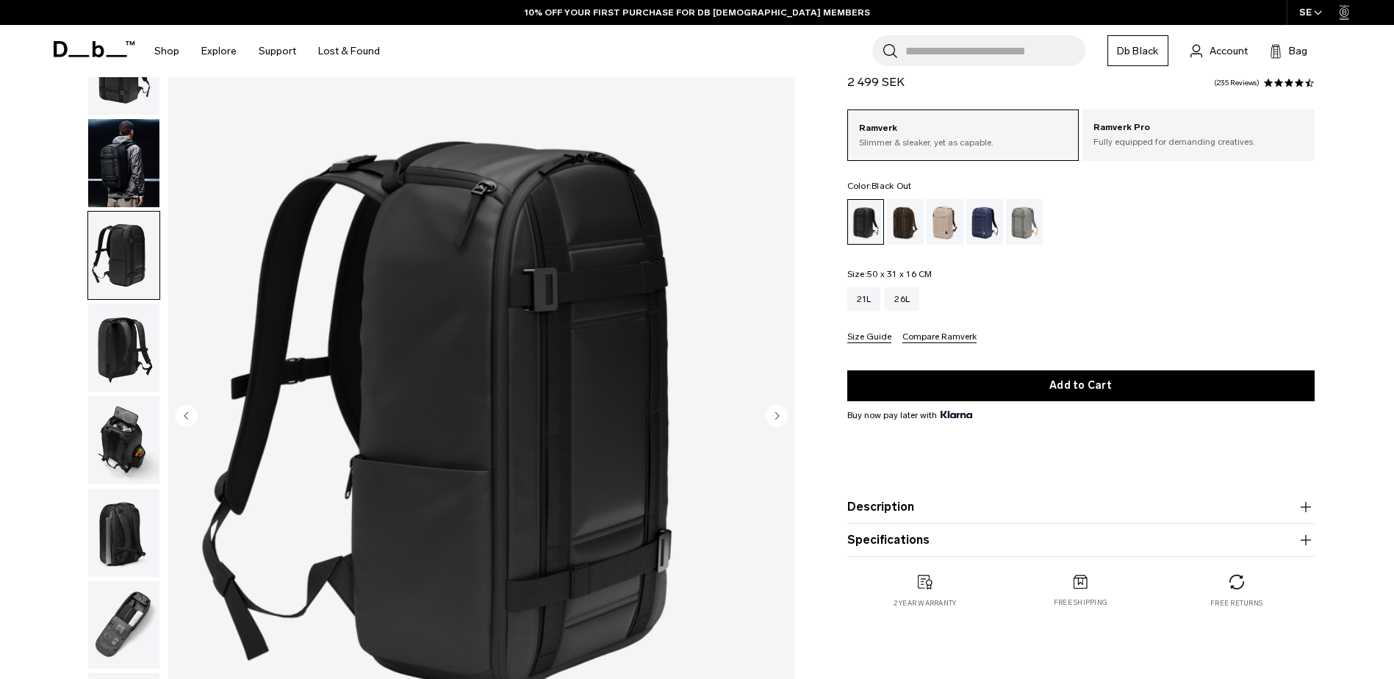
click at [107, 295] on img "button" at bounding box center [123, 256] width 71 height 88
click at [108, 315] on img "button" at bounding box center [123, 348] width 71 height 88
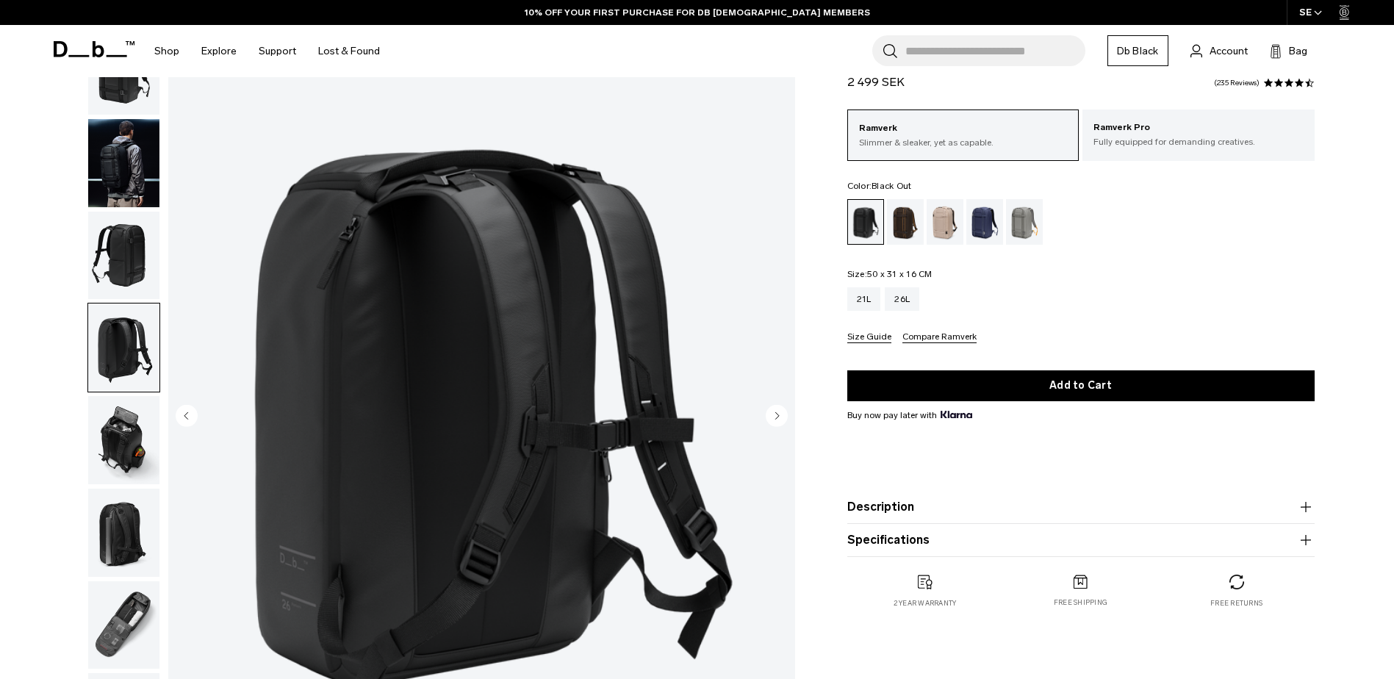
click at [131, 385] on img "button" at bounding box center [123, 348] width 71 height 88
click at [116, 423] on img "button" at bounding box center [123, 440] width 71 height 88
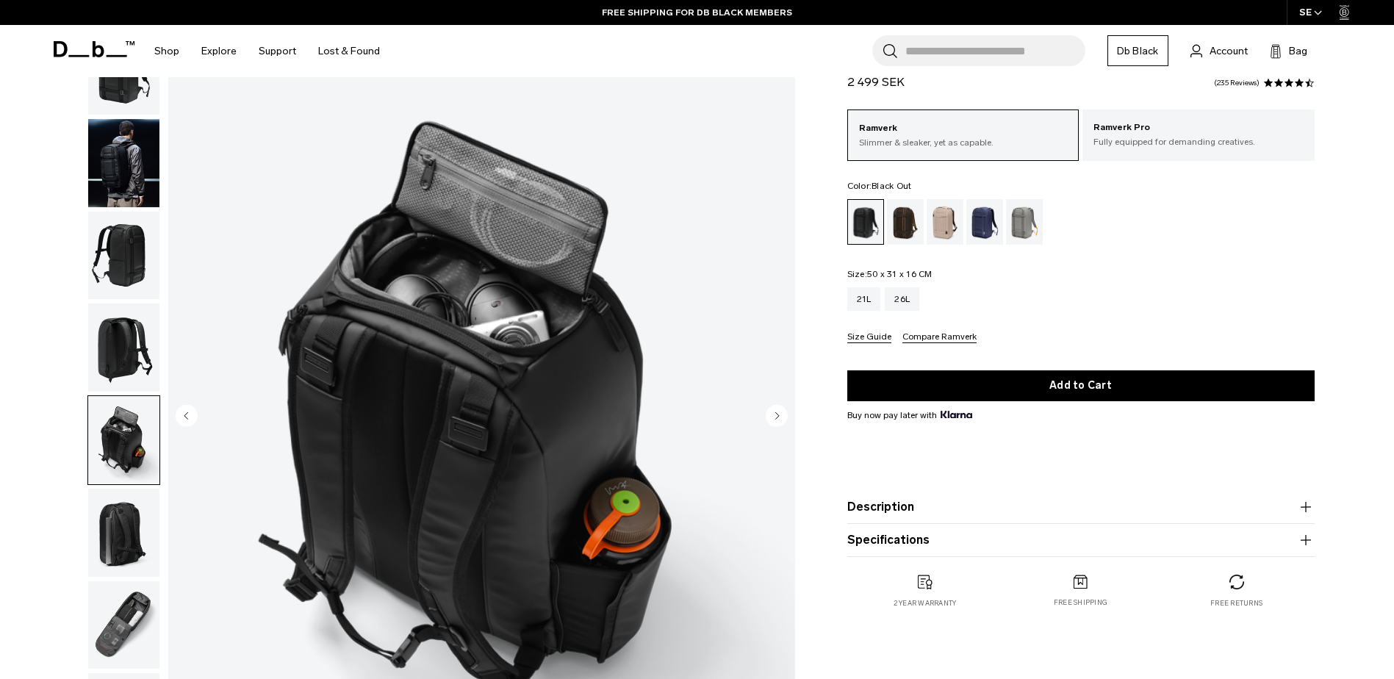
click at [136, 528] on img "button" at bounding box center [123, 533] width 71 height 88
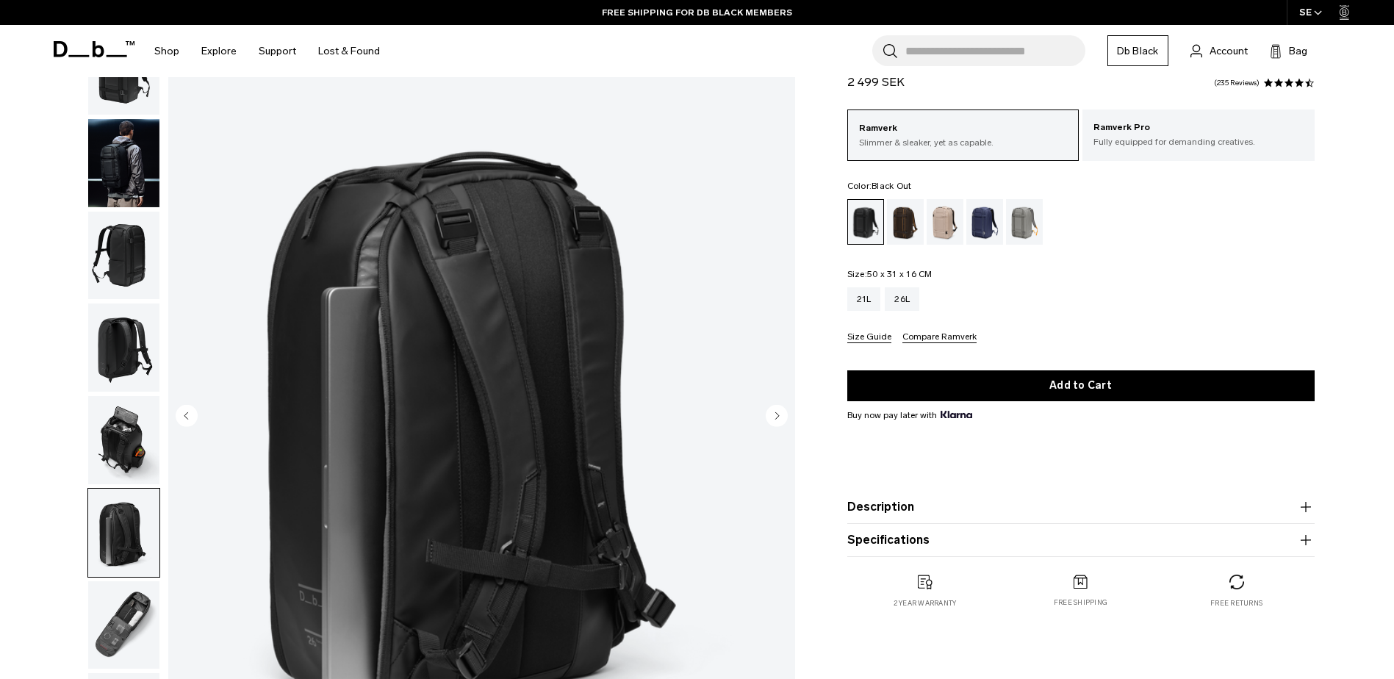
click at [120, 612] on img "button" at bounding box center [123, 625] width 71 height 88
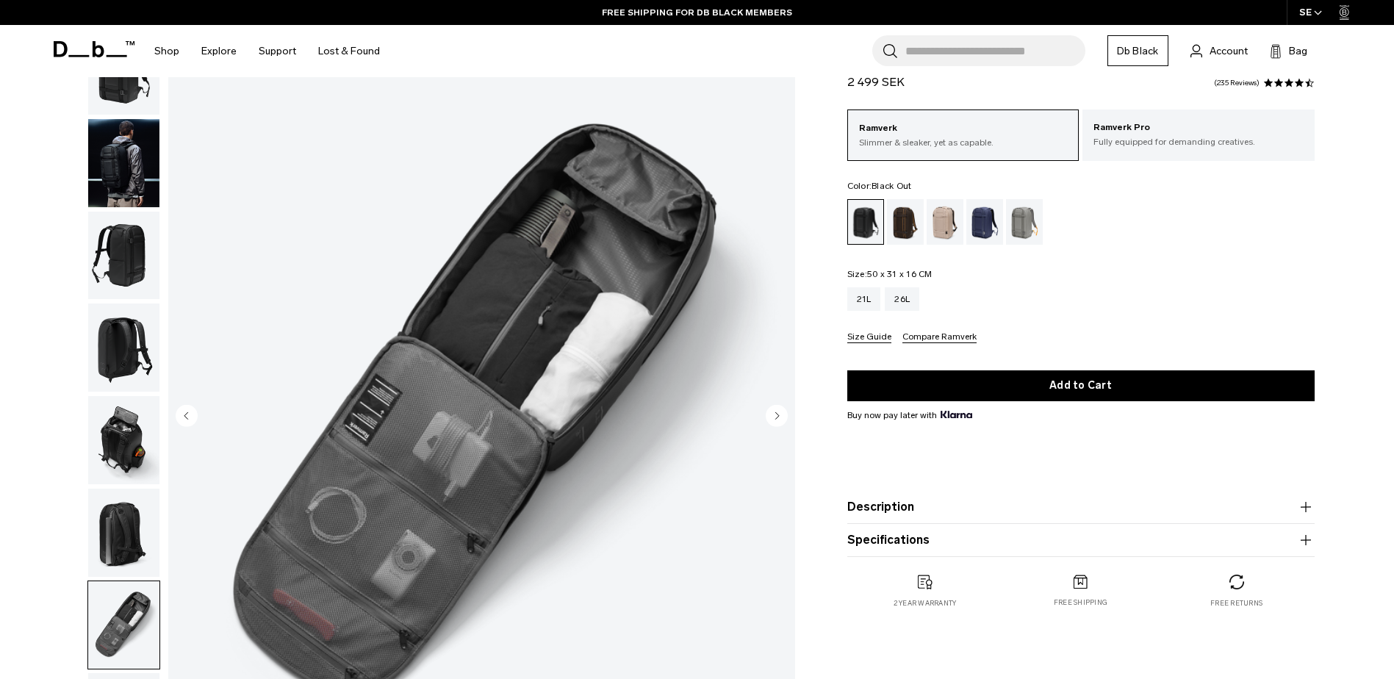
scroll to position [0, 0]
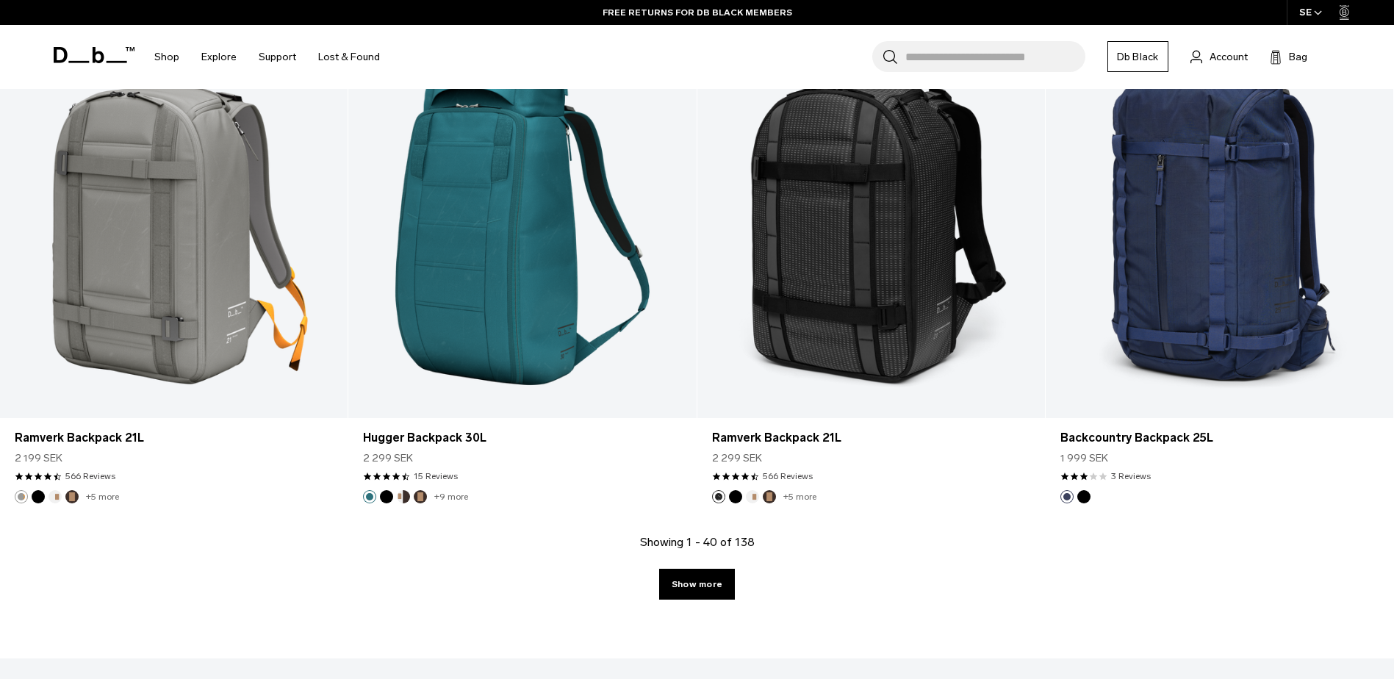
scroll to position [4925, 0]
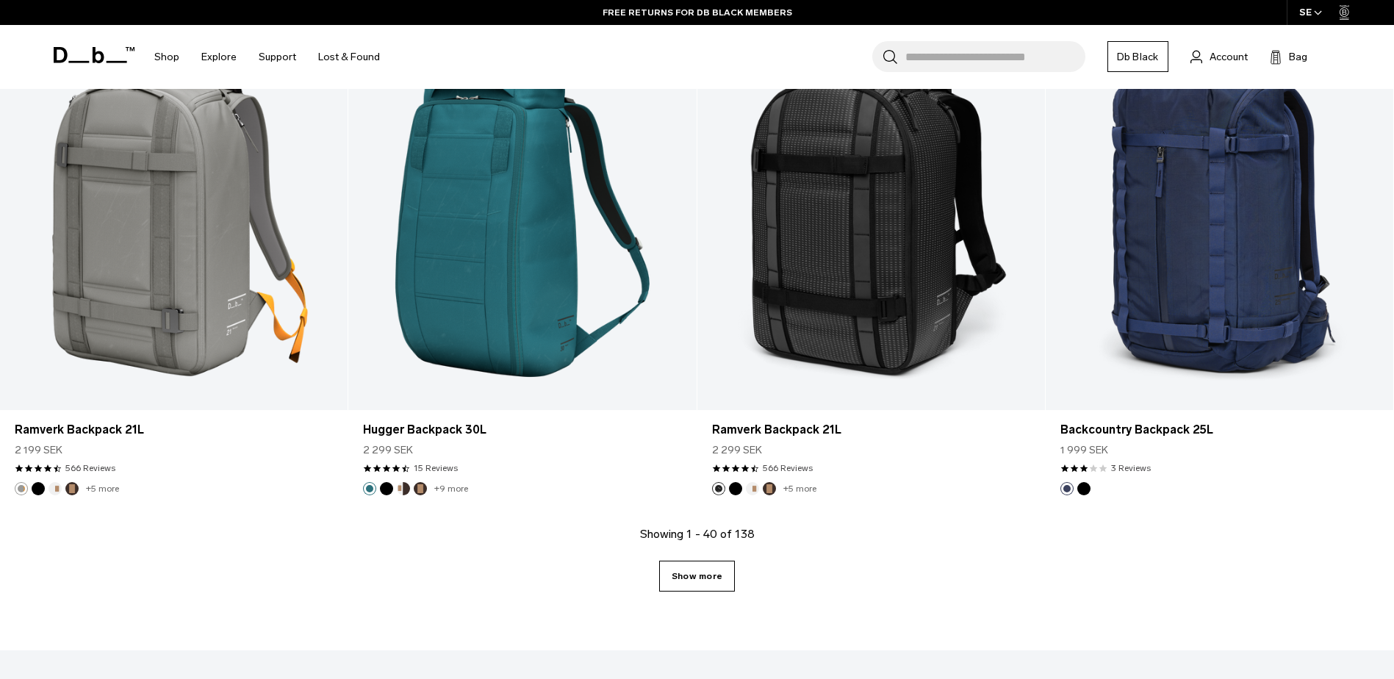
click at [678, 587] on link "Show more" at bounding box center [697, 576] width 76 height 31
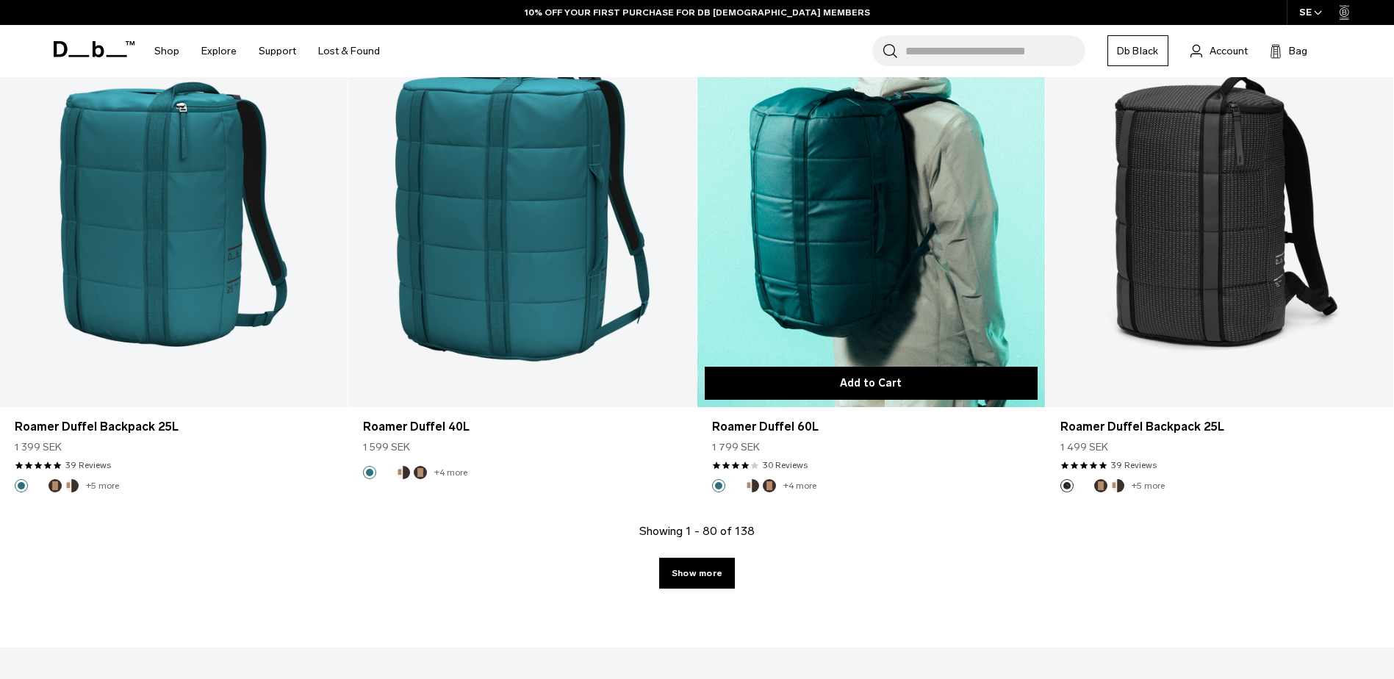
scroll to position [10301, 0]
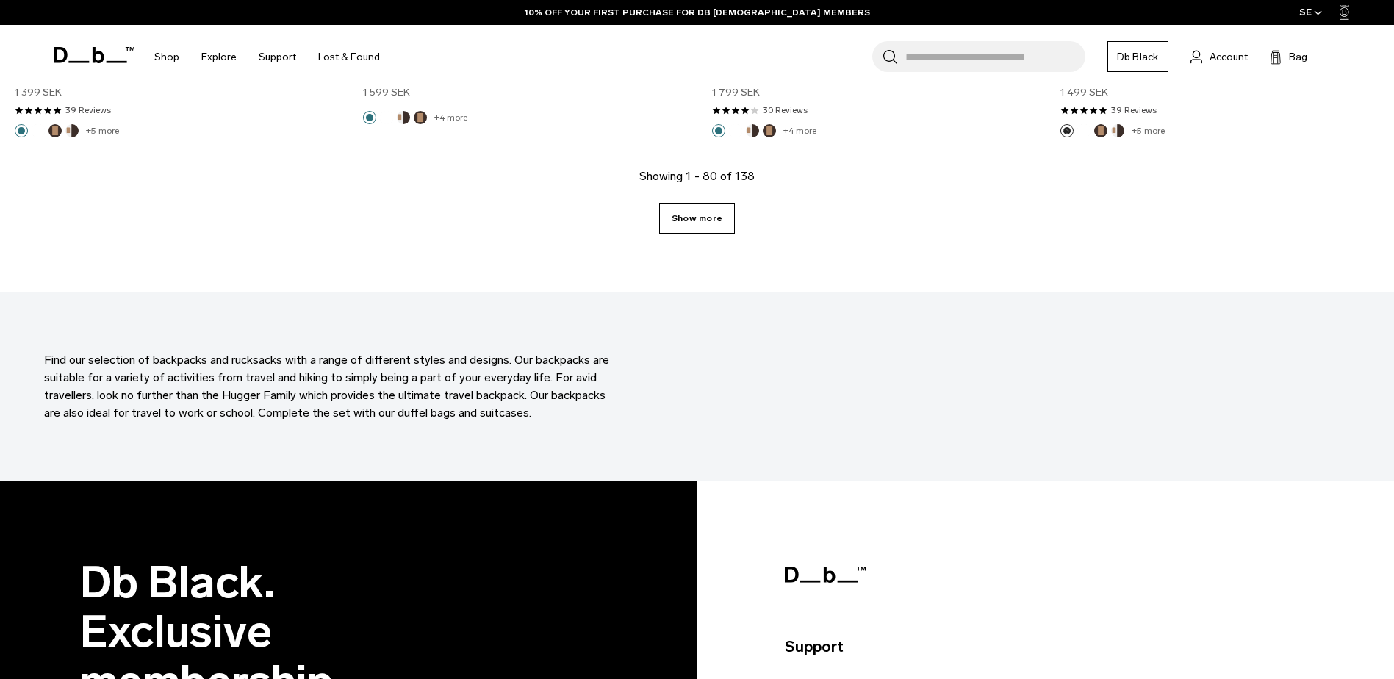
click at [662, 224] on link "Show more" at bounding box center [697, 218] width 76 height 31
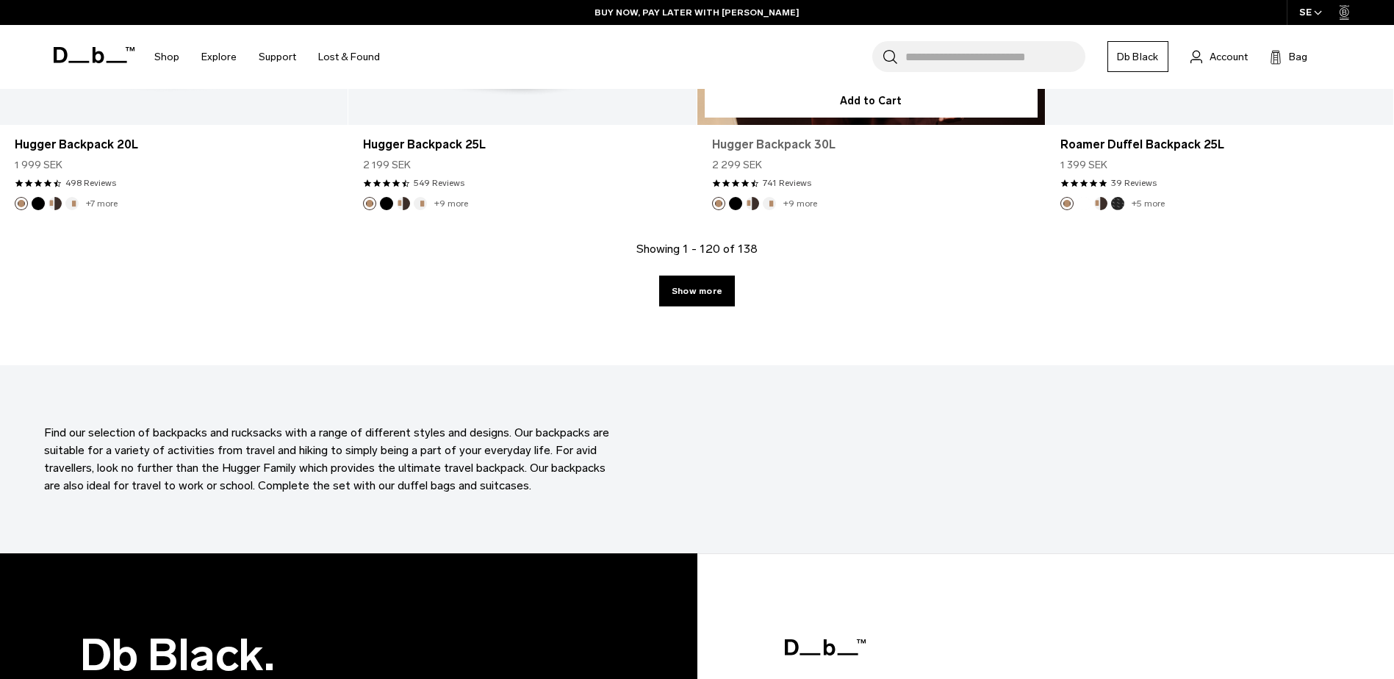
scroll to position [15299, 0]
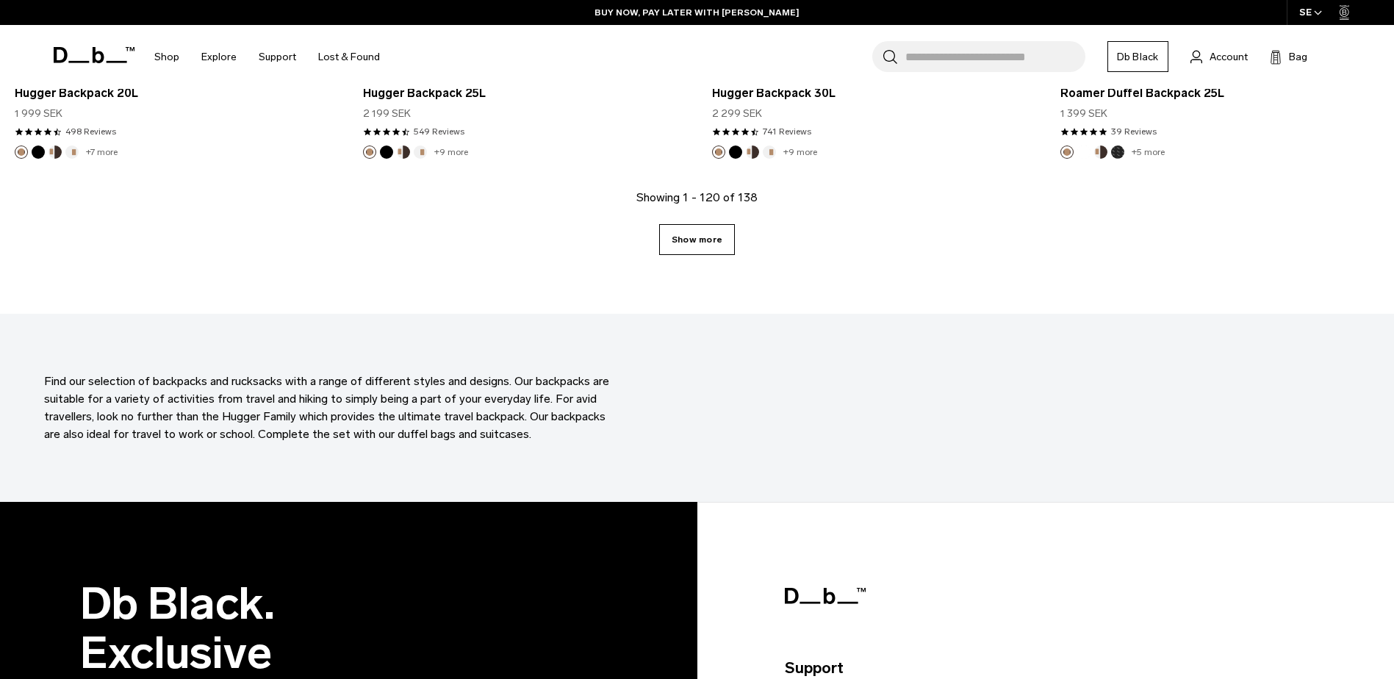
click at [709, 248] on link "Show more" at bounding box center [697, 239] width 76 height 31
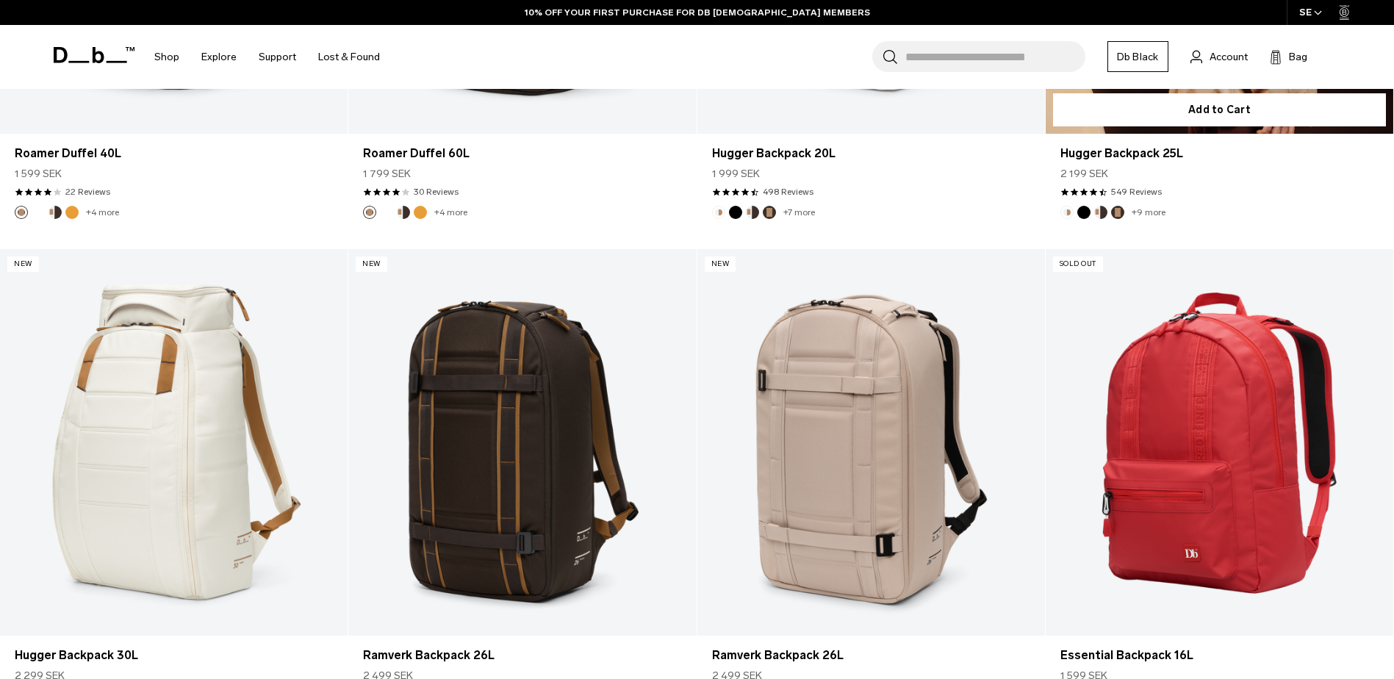
scroll to position [15814, 0]
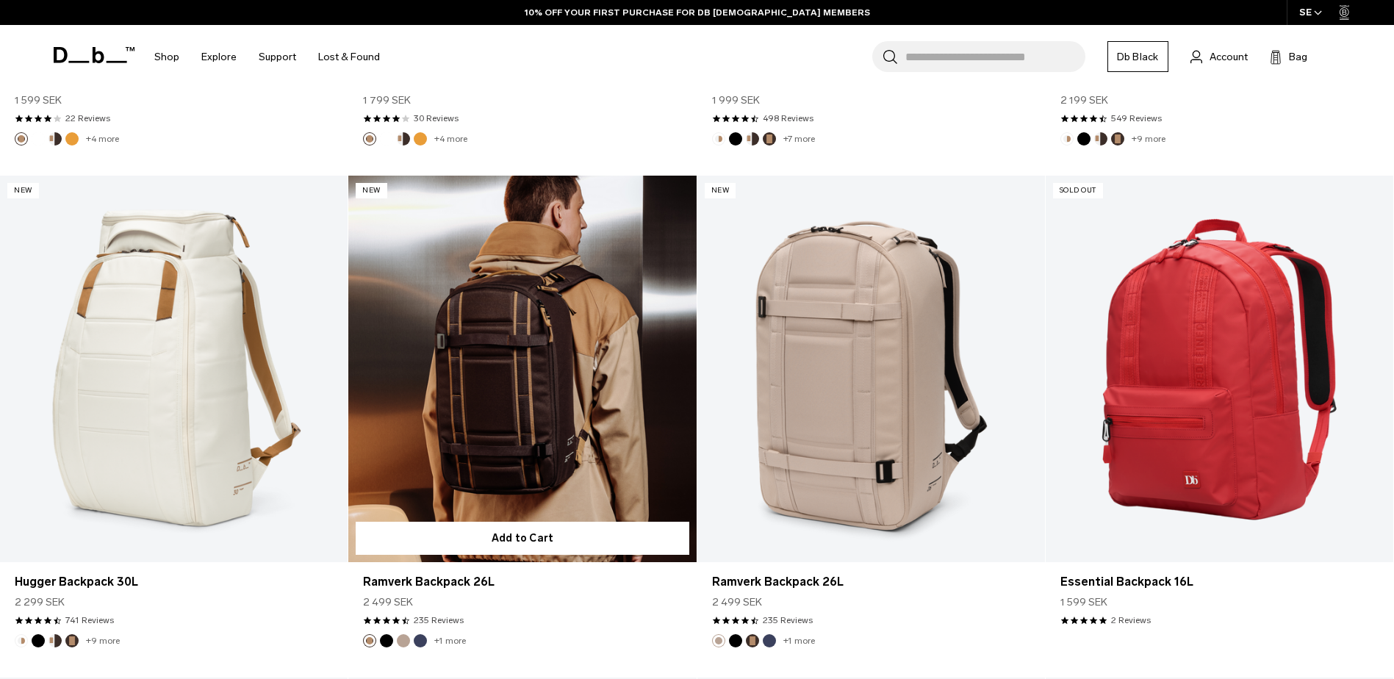
click at [578, 329] on link "Ramverk Backpack 26L" at bounding box center [522, 369] width 348 height 387
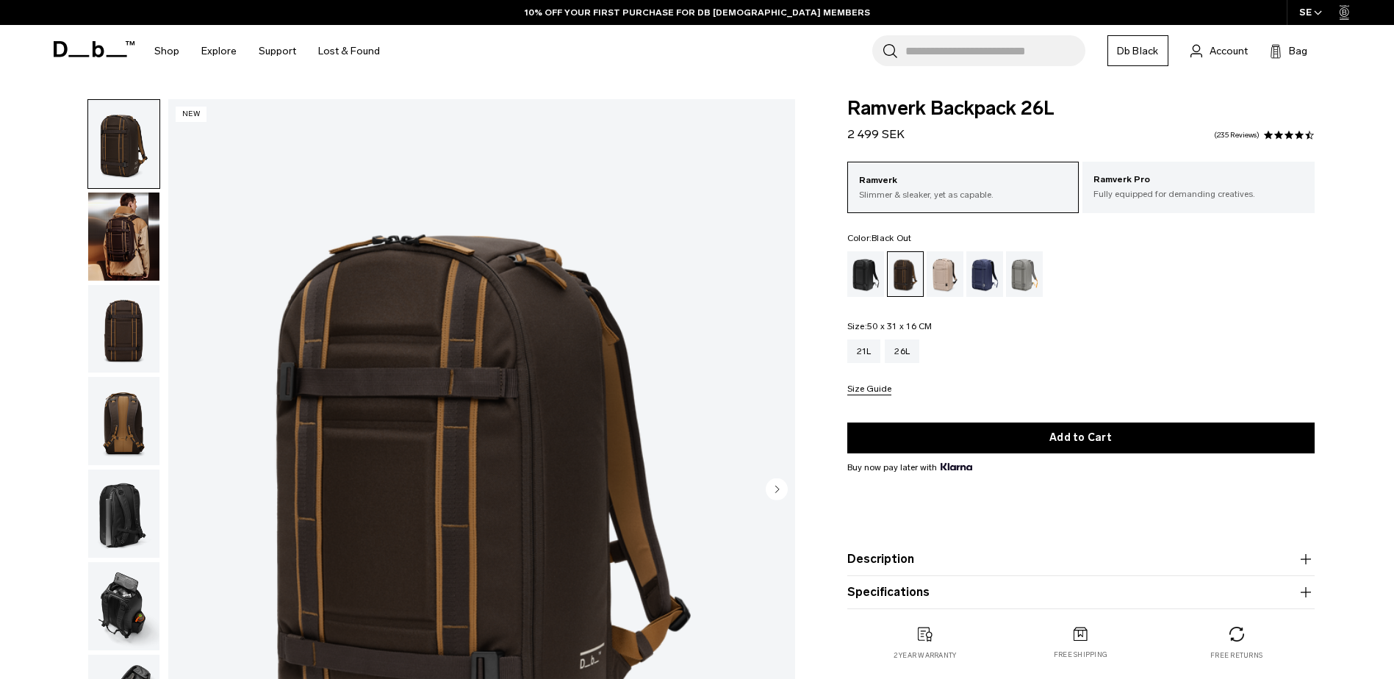
click at [858, 282] on div "Black Out" at bounding box center [865, 274] width 37 height 46
